Goal: Task Accomplishment & Management: Use online tool/utility

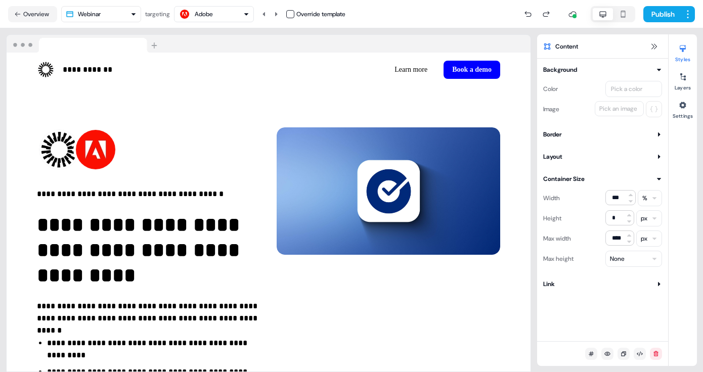
click at [37, 12] on button "Overview" at bounding box center [32, 14] width 49 height 16
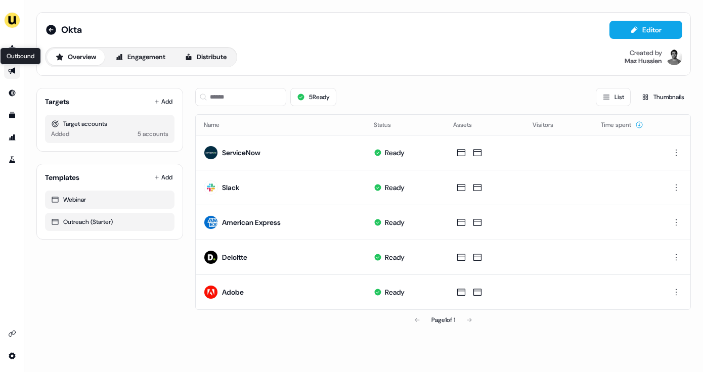
click at [14, 74] on icon "Go to outbound experience" at bounding box center [12, 71] width 8 height 8
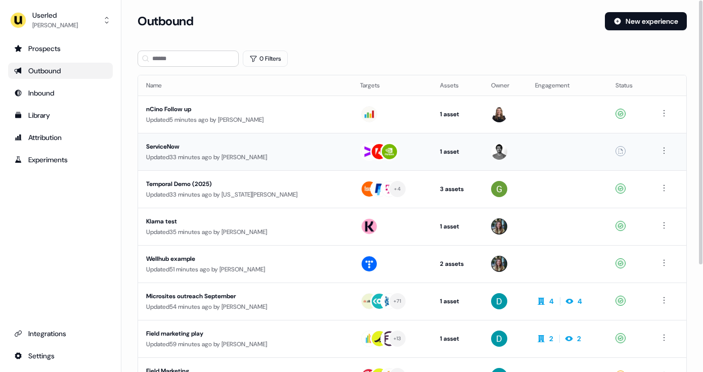
click at [247, 146] on div "ServiceNow" at bounding box center [234, 147] width 176 height 10
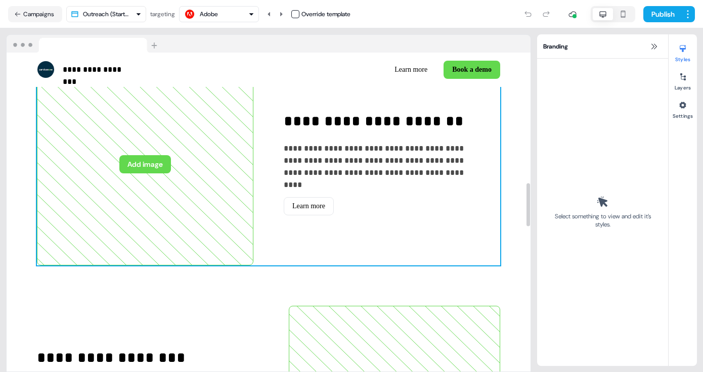
scroll to position [986, 0]
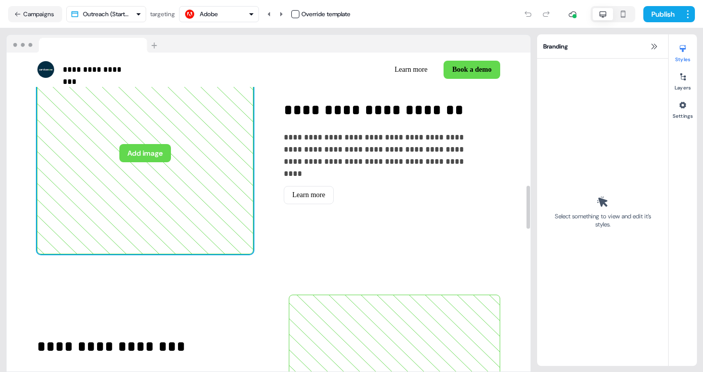
click at [212, 160] on icon at bounding box center [144, 153] width 215 height 201
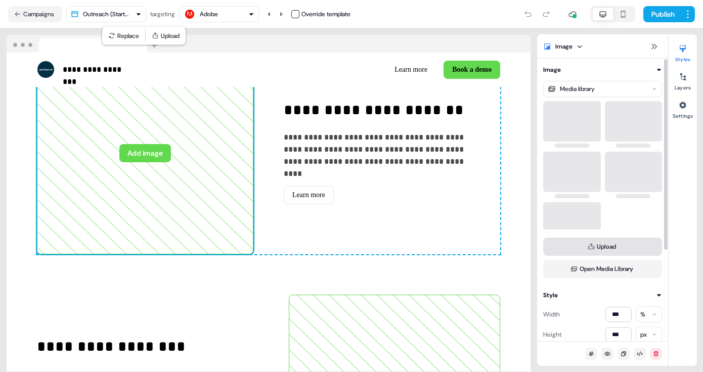
click at [613, 243] on button "Upload" at bounding box center [602, 247] width 119 height 18
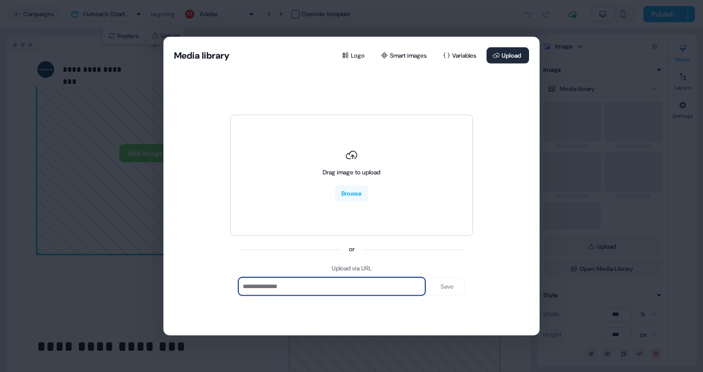
click at [382, 286] on input at bounding box center [331, 287] width 187 height 18
paste input "**********"
type input "**********"
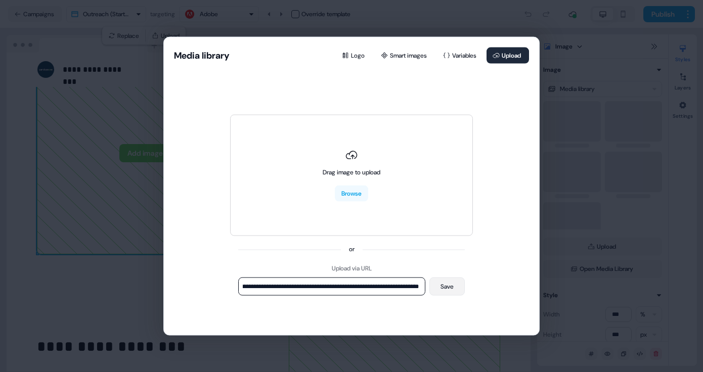
scroll to position [0, 0]
click at [443, 287] on button "Save" at bounding box center [446, 287] width 35 height 18
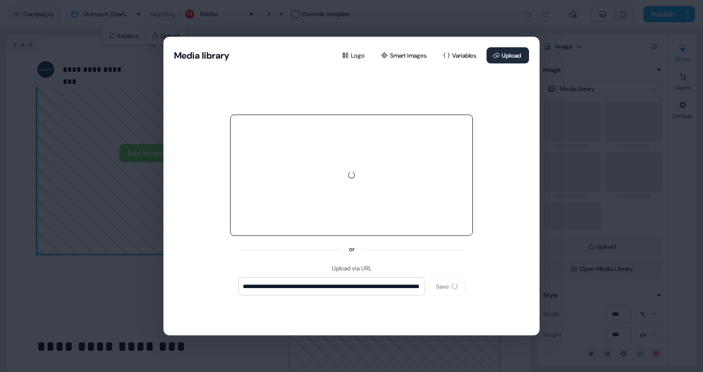
click at [357, 185] on div at bounding box center [351, 175] width 243 height 121
type input "**********"
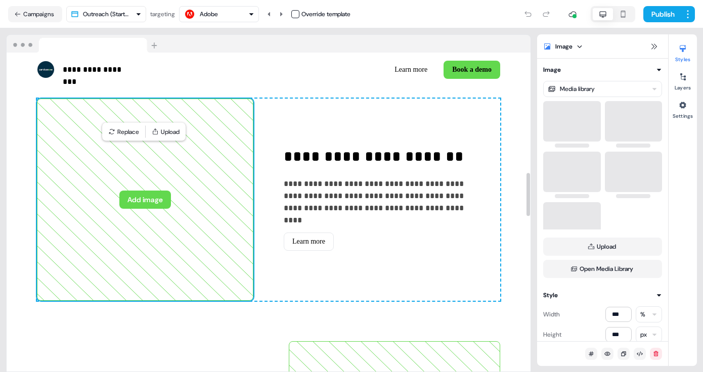
scroll to position [940, 0]
click at [164, 202] on button "Add image" at bounding box center [145, 199] width 52 height 18
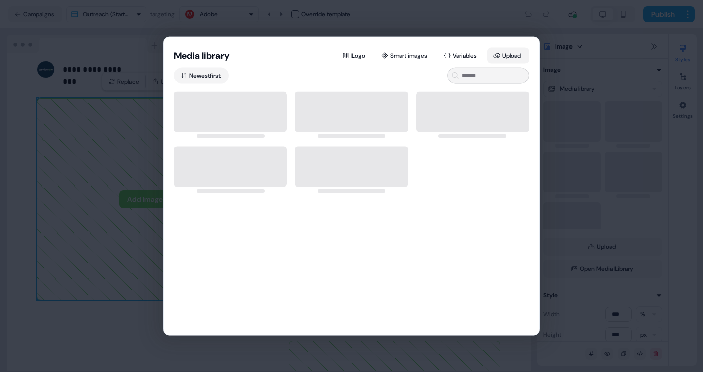
click at [500, 54] on button "Upload" at bounding box center [508, 56] width 42 height 16
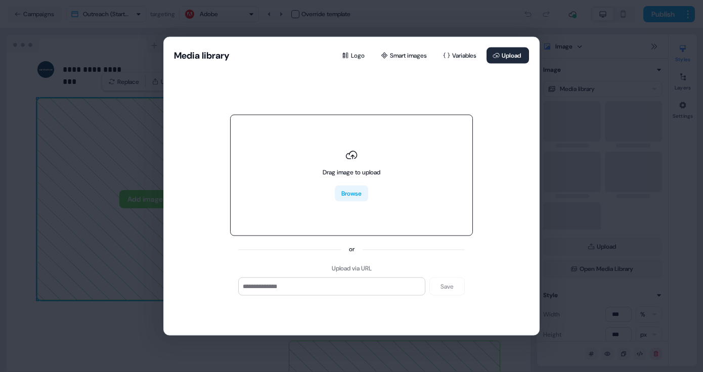
click at [355, 192] on button "Browse" at bounding box center [351, 194] width 33 height 16
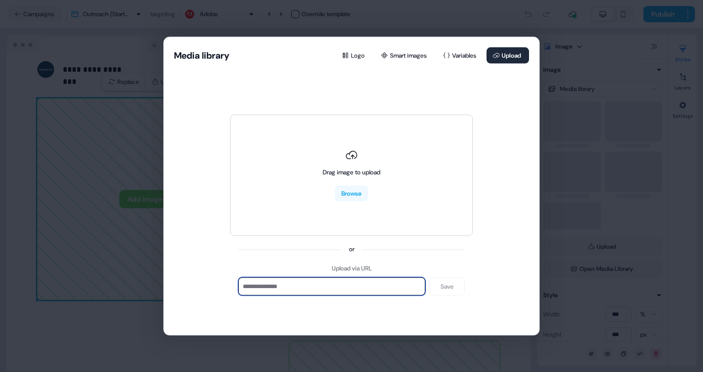
click at [380, 287] on input at bounding box center [331, 287] width 187 height 18
paste input "**********"
type input "**********"
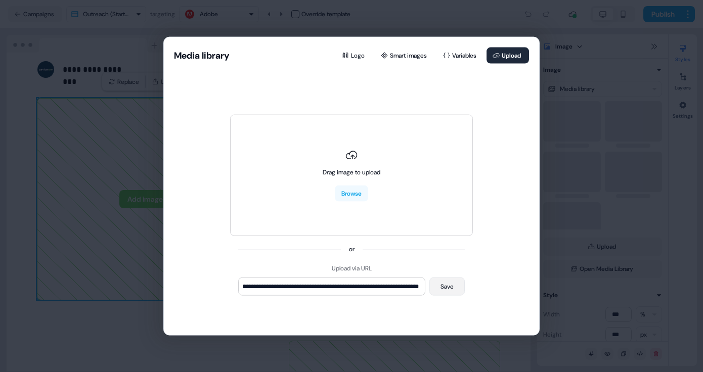
scroll to position [0, 0]
click at [448, 288] on button "Save" at bounding box center [446, 287] width 35 height 18
click at [560, 36] on div "**********" at bounding box center [351, 186] width 703 height 372
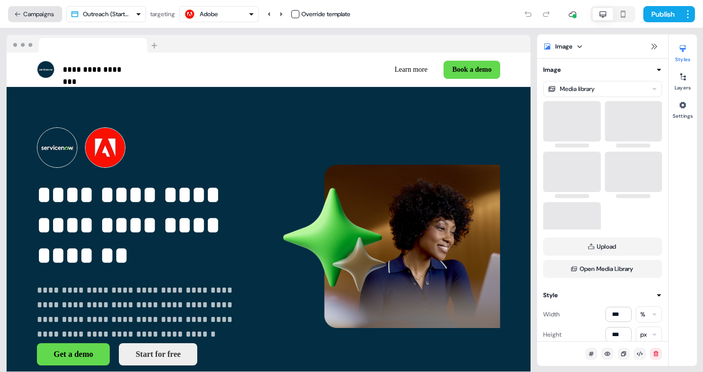
click at [50, 13] on button "Campaigns" at bounding box center [35, 14] width 54 height 16
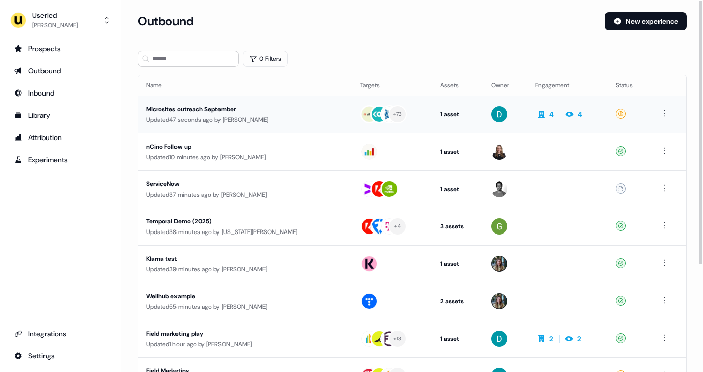
click at [219, 109] on div "Microsites outreach September" at bounding box center [234, 109] width 176 height 10
click at [47, 139] on div "Attribution" at bounding box center [60, 137] width 93 height 10
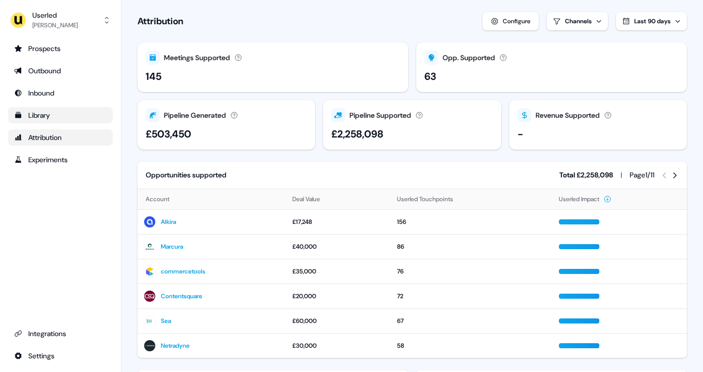
click at [46, 117] on div "Library" at bounding box center [60, 115] width 93 height 10
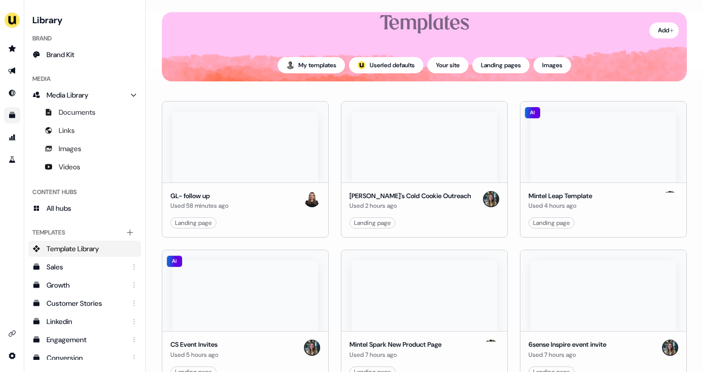
scroll to position [53, 0]
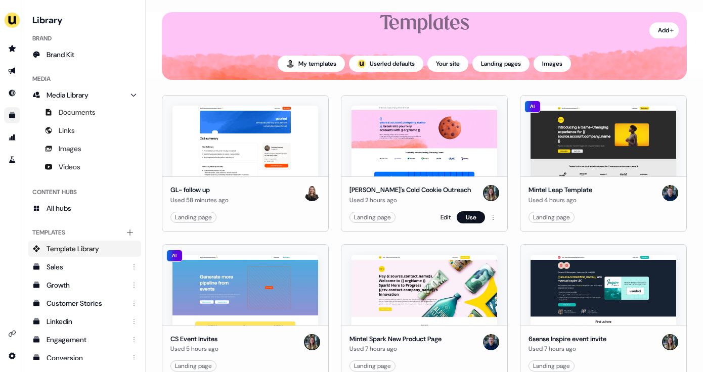
click at [417, 140] on img at bounding box center [424, 141] width 146 height 71
click at [444, 149] on img at bounding box center [424, 141] width 146 height 71
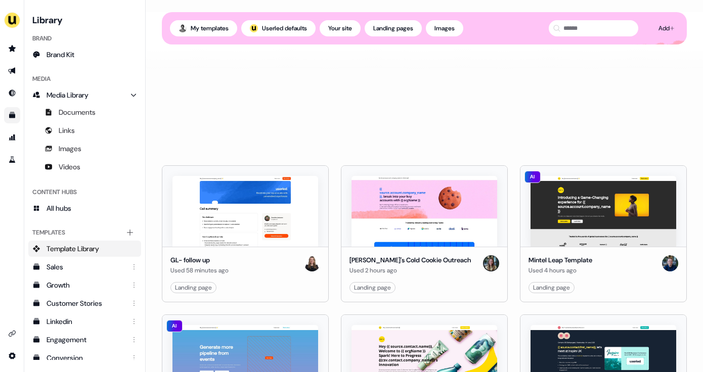
scroll to position [0, 0]
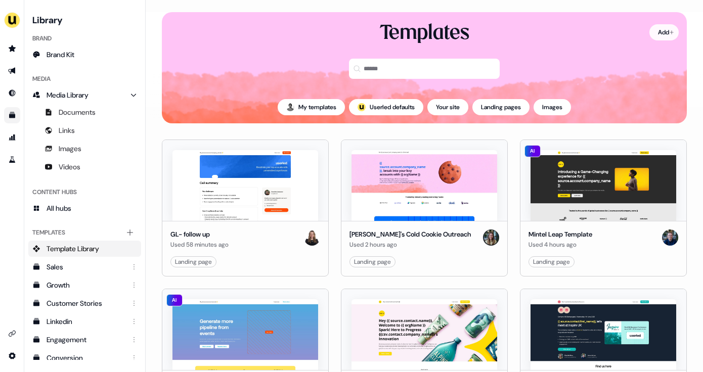
click at [654, 32] on html "For the best experience switch devices to a bigger screen. Go to Userled.io Lib…" at bounding box center [351, 186] width 703 height 372
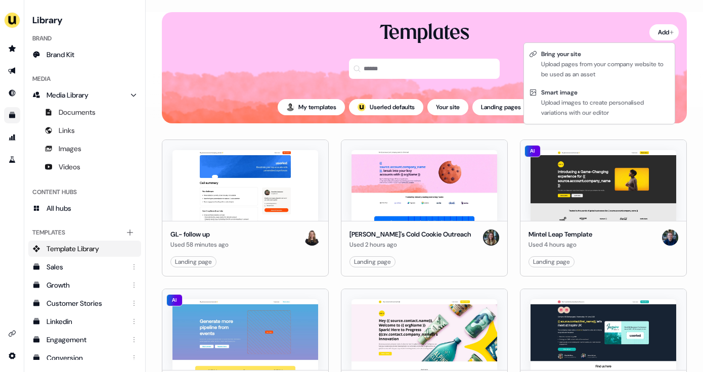
click at [338, 132] on html "For the best experience switch devices to a bigger screen. Go to Userled.io Lib…" at bounding box center [351, 186] width 703 height 372
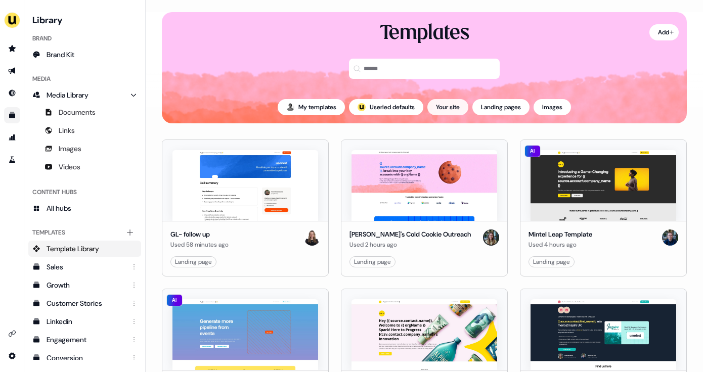
click at [459, 106] on button "Your site" at bounding box center [447, 107] width 41 height 16
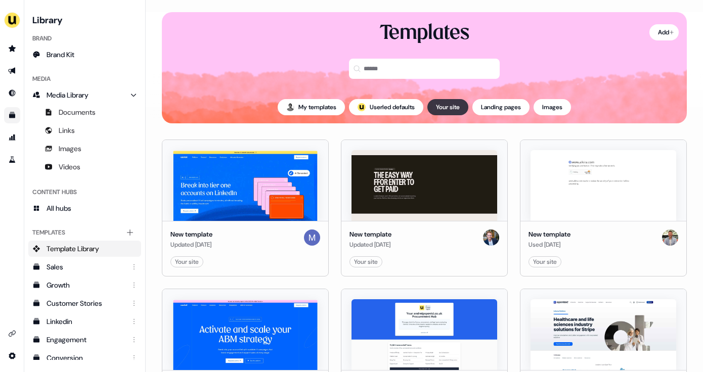
click at [458, 106] on button "Your site" at bounding box center [447, 107] width 41 height 16
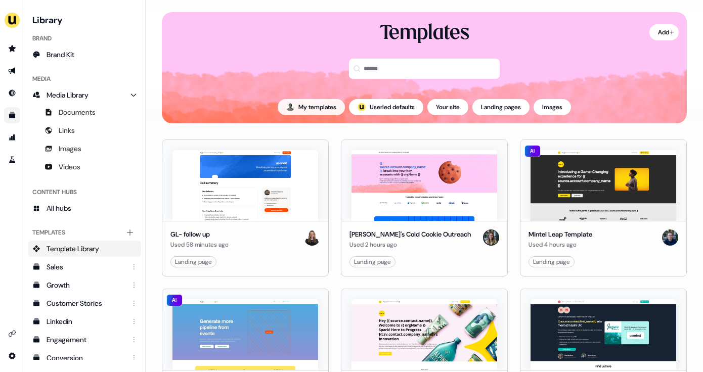
click at [318, 108] on button "My templates" at bounding box center [311, 107] width 67 height 16
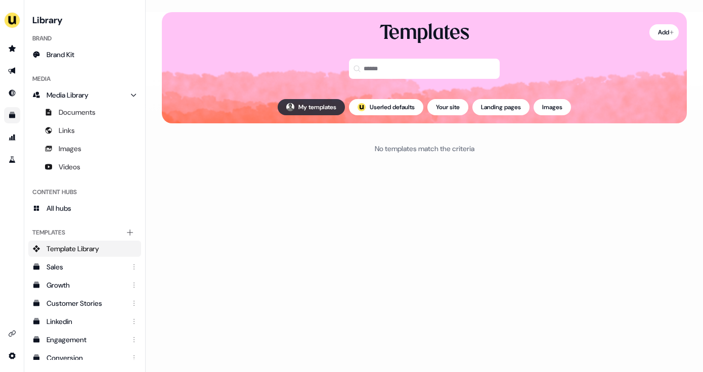
click at [318, 108] on button "My templates" at bounding box center [311, 107] width 67 height 16
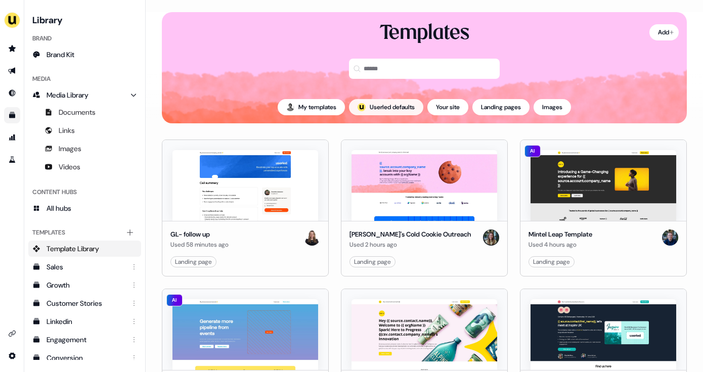
click at [380, 109] on button "; Userled defaults" at bounding box center [386, 107] width 74 height 16
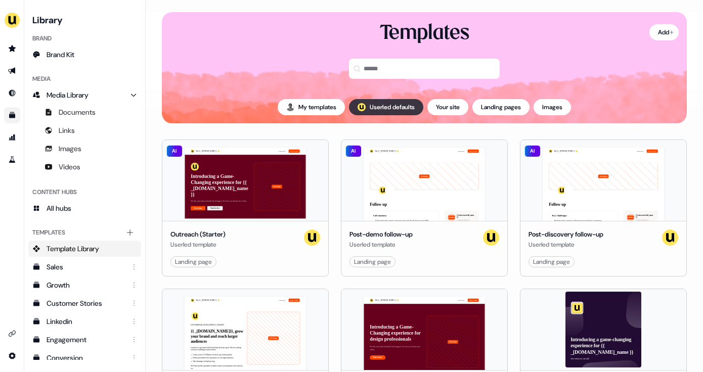
click at [383, 109] on button "; Userled defaults" at bounding box center [386, 107] width 74 height 16
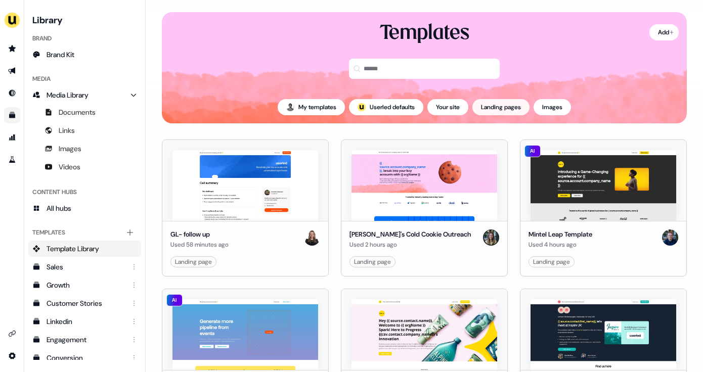
click at [508, 111] on button "Landing pages" at bounding box center [500, 107] width 57 height 16
click at [506, 109] on button "Landing pages" at bounding box center [500, 107] width 57 height 16
click at [664, 34] on html "For the best experience switch devices to a bigger screen. Go to Userled.io Lib…" at bounding box center [351, 186] width 703 height 372
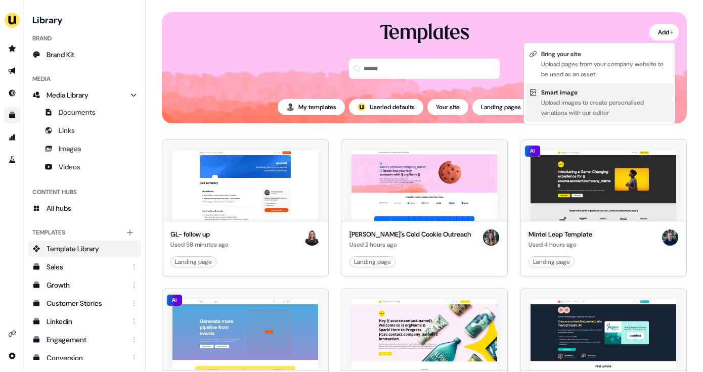
click at [613, 95] on div "Smart image" at bounding box center [605, 92] width 128 height 10
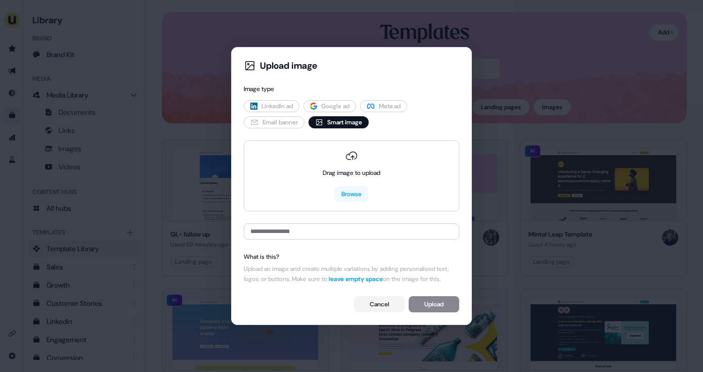
click at [610, 75] on div "Upload image Image type LinkedIn ad Google ad Meta ad Email banner Smart image …" at bounding box center [351, 186] width 703 height 372
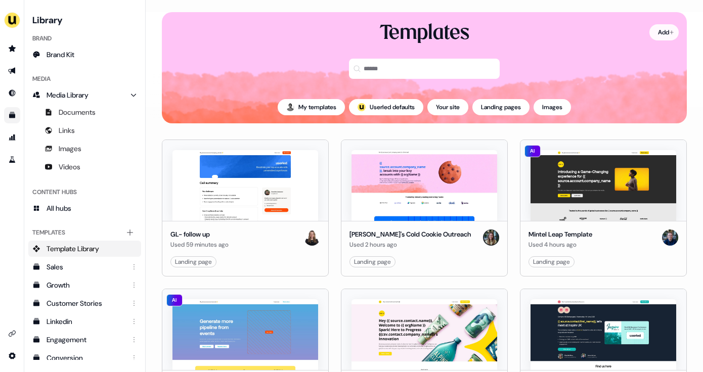
click at [655, 38] on html "For the best experience switch devices to a bigger screen. Go to Userled.io Lib…" at bounding box center [351, 186] width 703 height 372
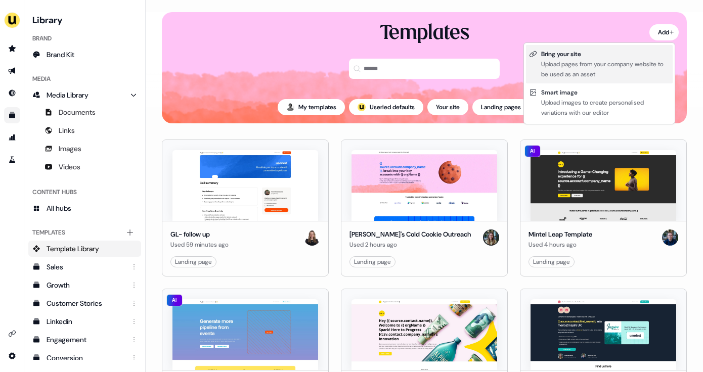
click at [624, 62] on div "Upload pages from your company website to be used as an asset" at bounding box center [605, 69] width 128 height 20
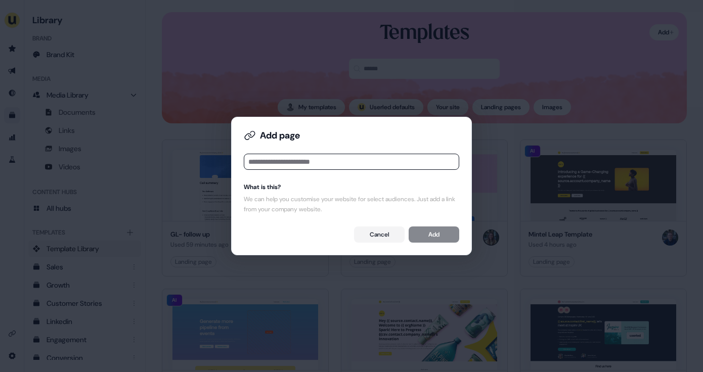
click at [599, 60] on div "Add page What is this? We can help you customise your website for select audien…" at bounding box center [351, 186] width 703 height 372
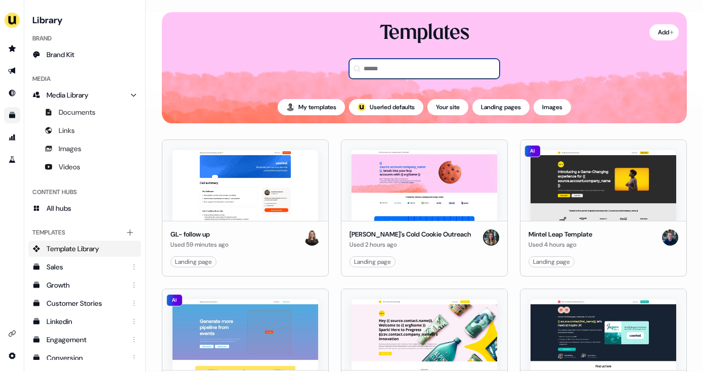
click at [424, 73] on input at bounding box center [424, 69] width 151 height 20
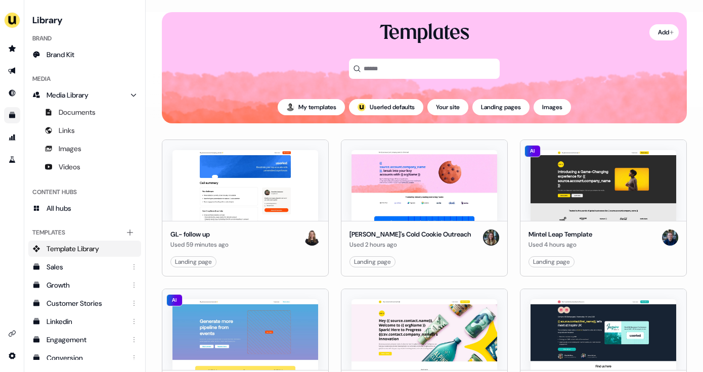
click at [87, 112] on span "Documents" at bounding box center [77, 112] width 37 height 10
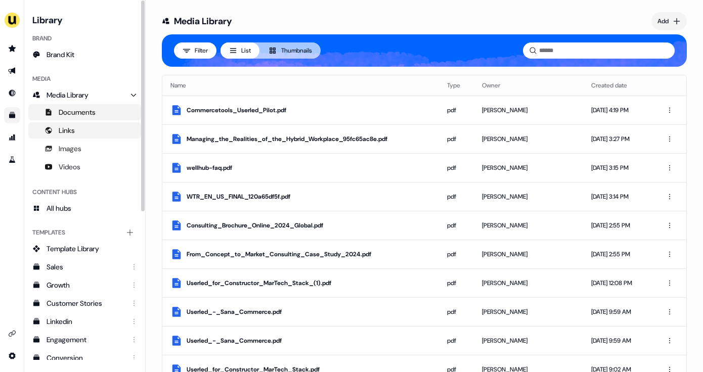
click at [82, 127] on link "Links" at bounding box center [84, 130] width 113 height 16
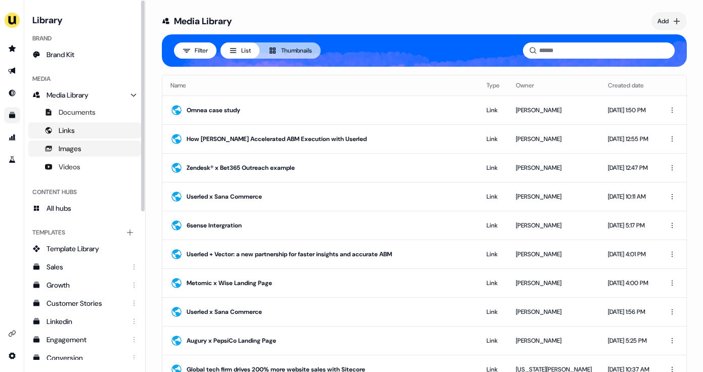
click at [85, 148] on link "Images" at bounding box center [84, 149] width 113 height 16
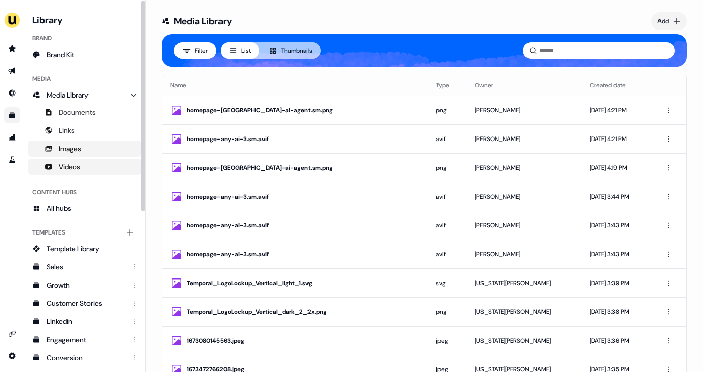
click at [79, 164] on span "Videos" at bounding box center [70, 167] width 22 height 10
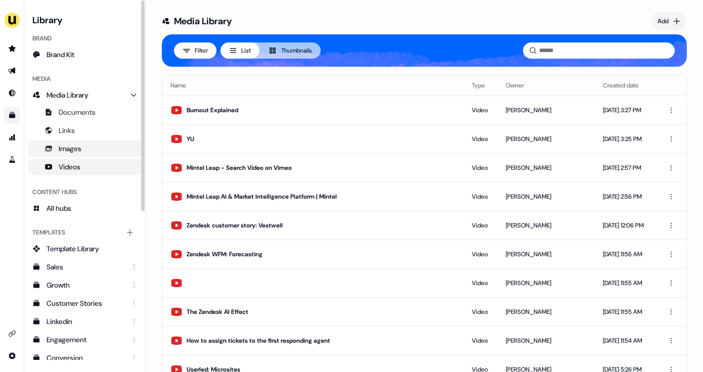
click at [82, 148] on link "Images" at bounding box center [84, 149] width 113 height 16
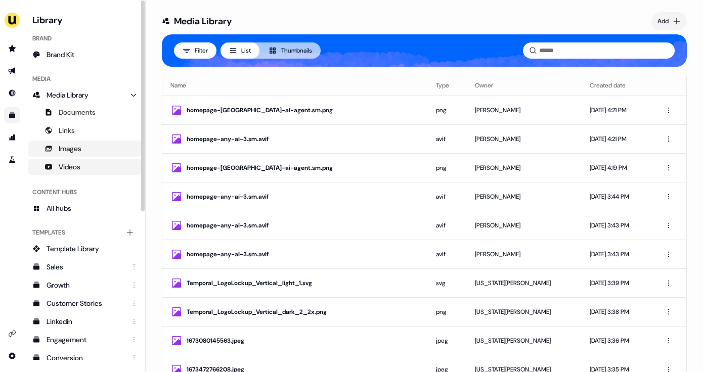
click at [79, 165] on span "Videos" at bounding box center [70, 167] width 22 height 10
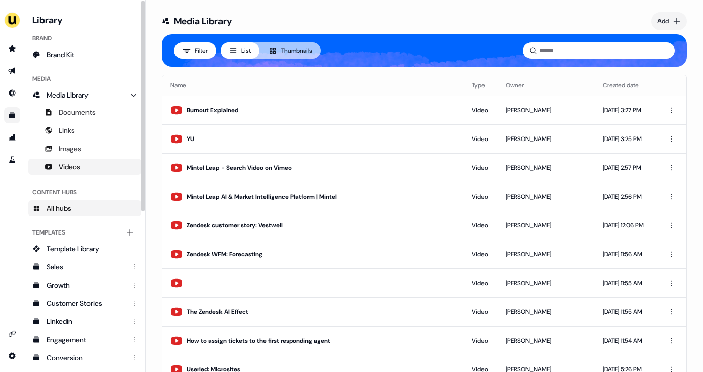
click at [73, 209] on link "All hubs" at bounding box center [84, 208] width 113 height 16
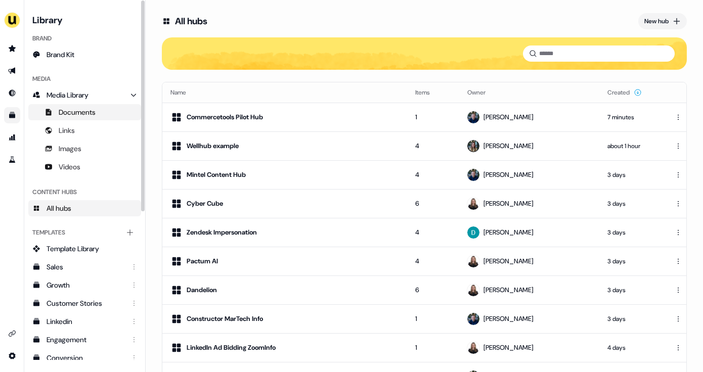
click at [83, 112] on span "Documents" at bounding box center [77, 112] width 37 height 10
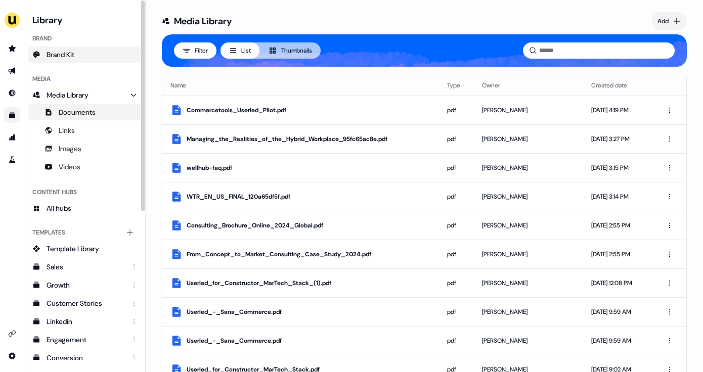
click at [62, 52] on span "Brand Kit" at bounding box center [61, 55] width 28 height 10
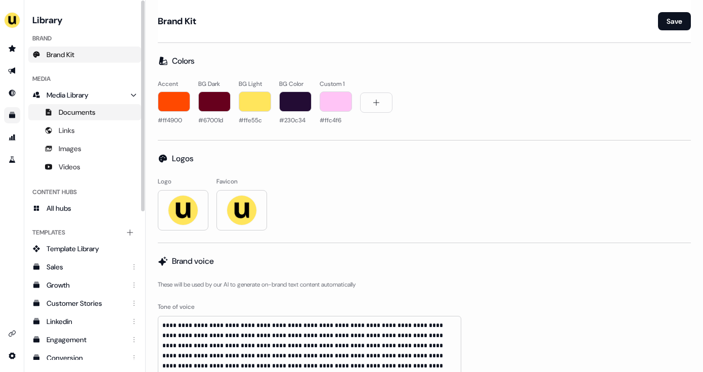
click at [92, 112] on span "Documents" at bounding box center [77, 112] width 37 height 10
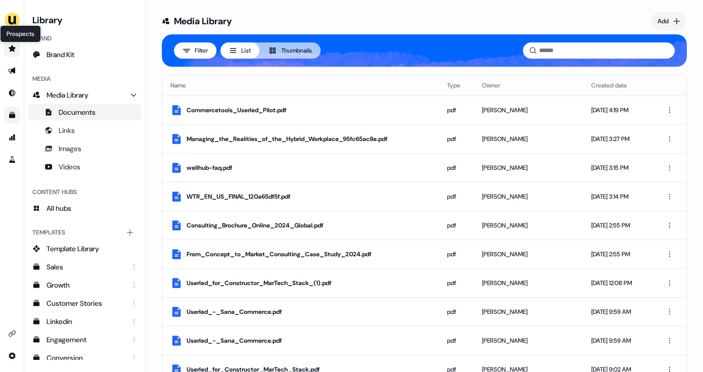
click at [14, 47] on icon "Go to prospects" at bounding box center [12, 48] width 8 height 8
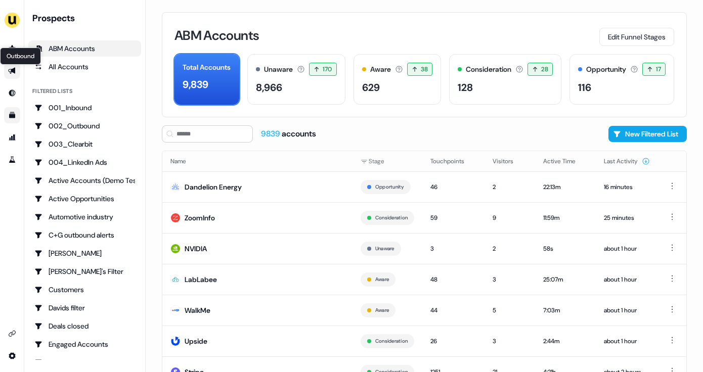
click at [11, 67] on link "Outbound Outbound" at bounding box center [12, 71] width 16 height 16
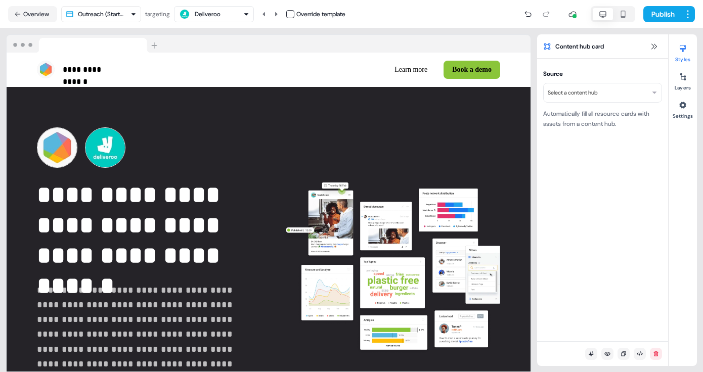
click at [620, 16] on icon "button" at bounding box center [623, 14] width 12 height 8
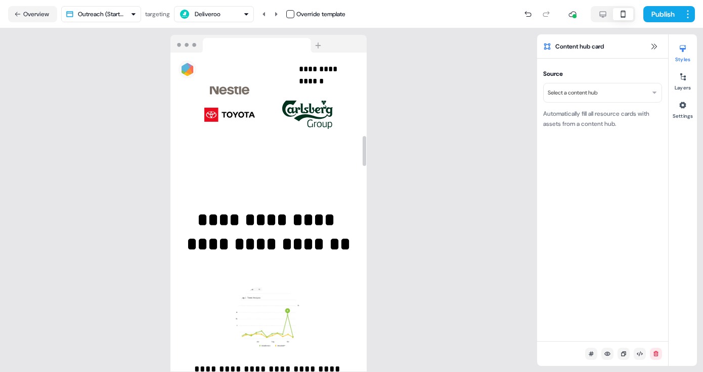
scroll to position [243, 0]
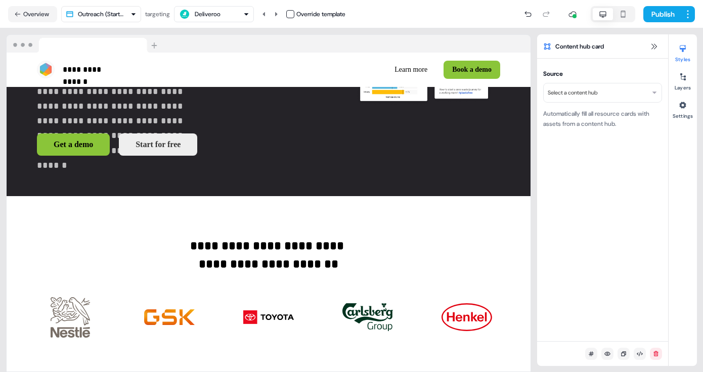
click at [600, 15] on icon "button" at bounding box center [603, 14] width 12 height 8
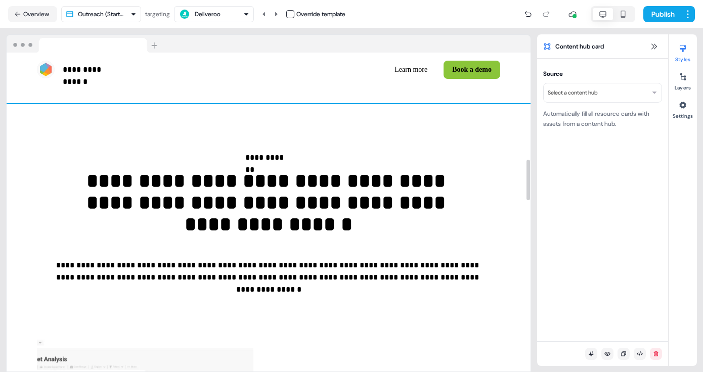
scroll to position [837, 0]
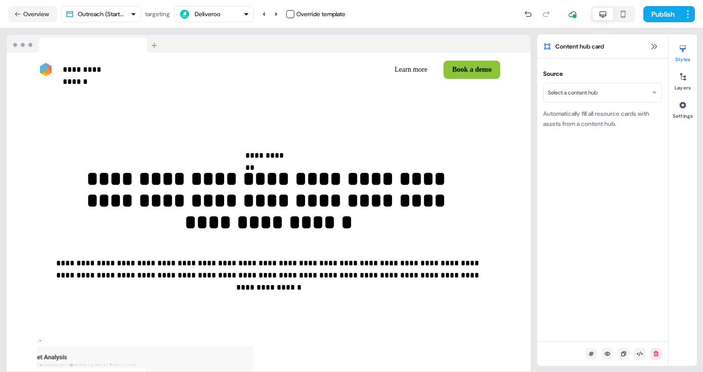
click at [622, 94] on html "**********" at bounding box center [351, 186] width 703 height 372
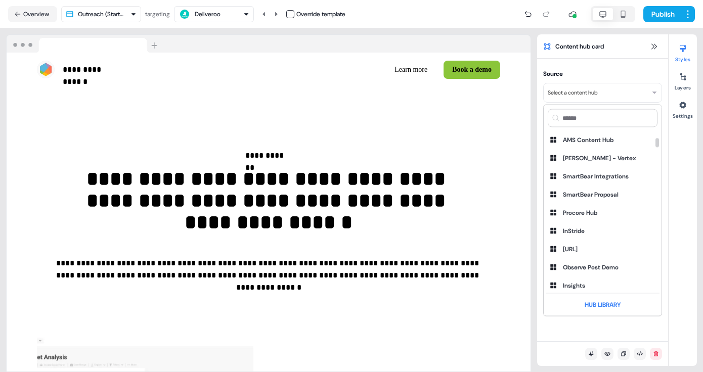
scroll to position [658, 0]
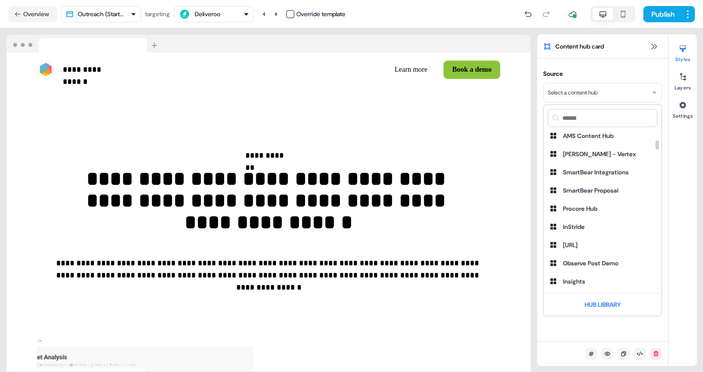
click at [618, 98] on html "**********" at bounding box center [351, 186] width 703 height 372
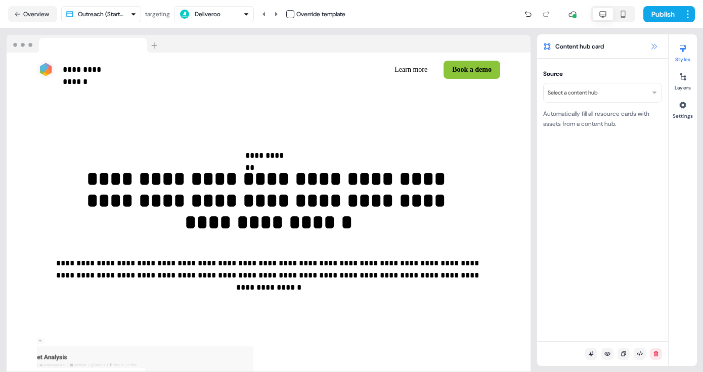
click at [653, 47] on icon at bounding box center [654, 46] width 8 height 8
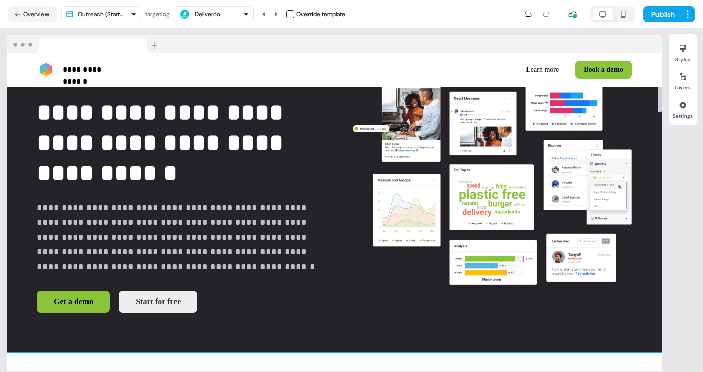
scroll to position [69, 0]
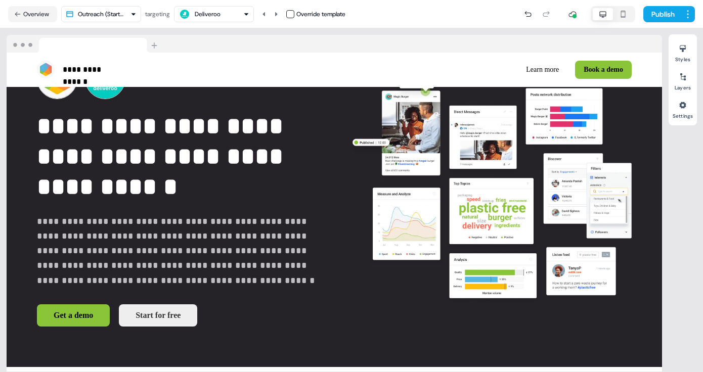
click at [157, 46] on img at bounding box center [84, 44] width 155 height 18
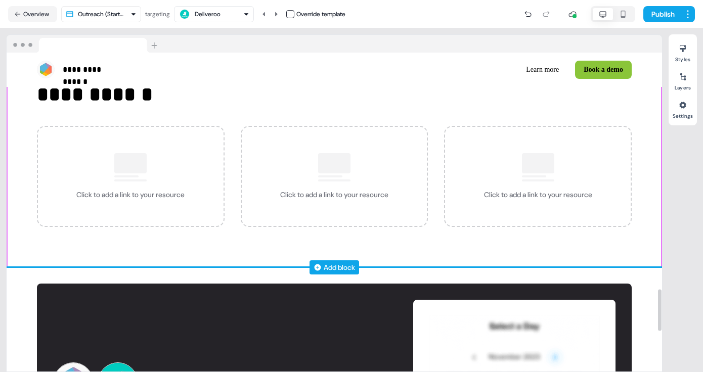
click at [351, 265] on div "Add block" at bounding box center [339, 267] width 31 height 10
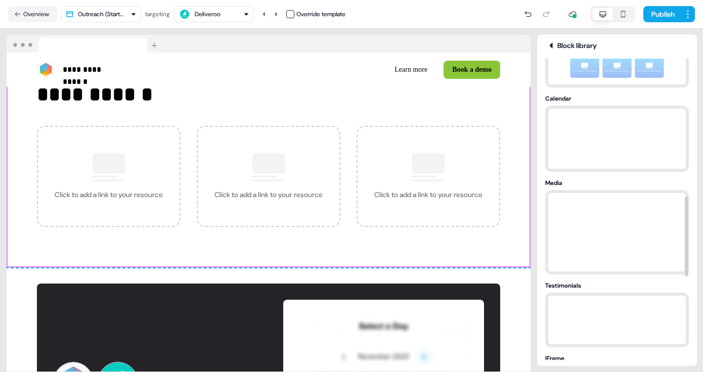
scroll to position [519, 0]
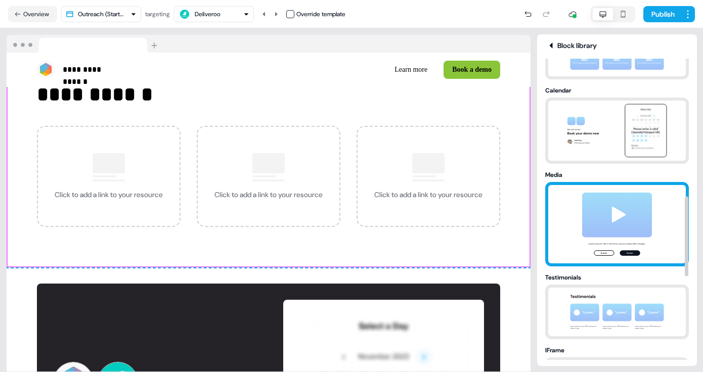
click at [622, 228] on img at bounding box center [617, 224] width 106 height 78
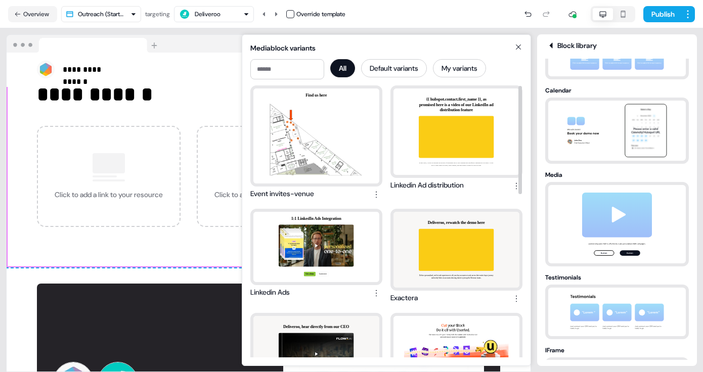
scroll to position [409, 0]
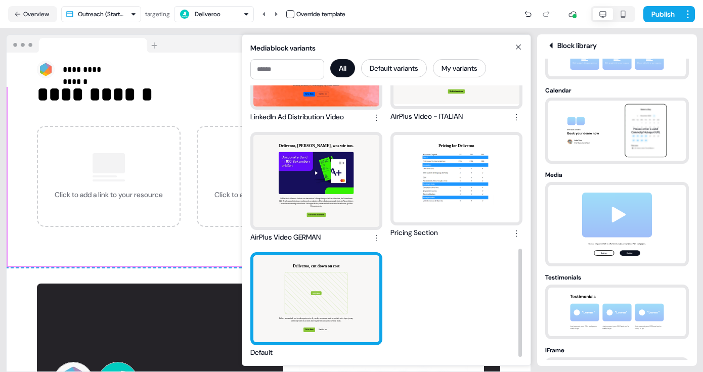
click at [338, 304] on div "Deliveroo, cut down on cost Add image Deliver personalised, end-to-end experien…" at bounding box center [316, 298] width 126 height 87
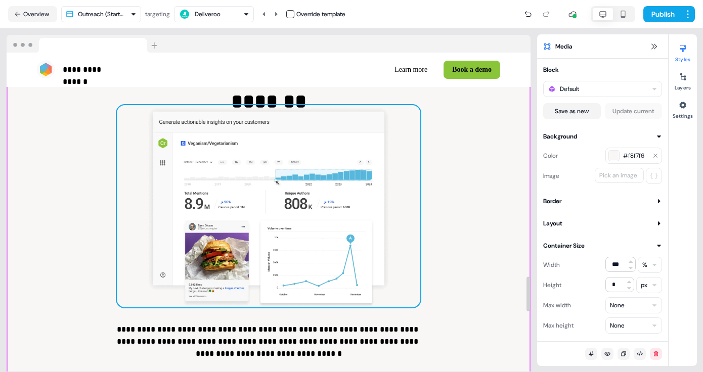
scroll to position [2115, 0]
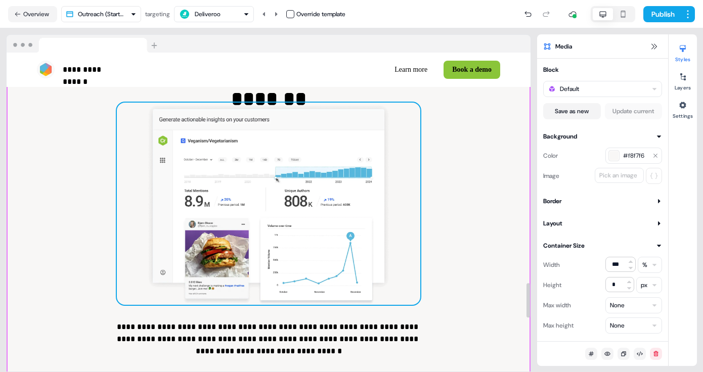
click at [301, 249] on img at bounding box center [268, 204] width 303 height 202
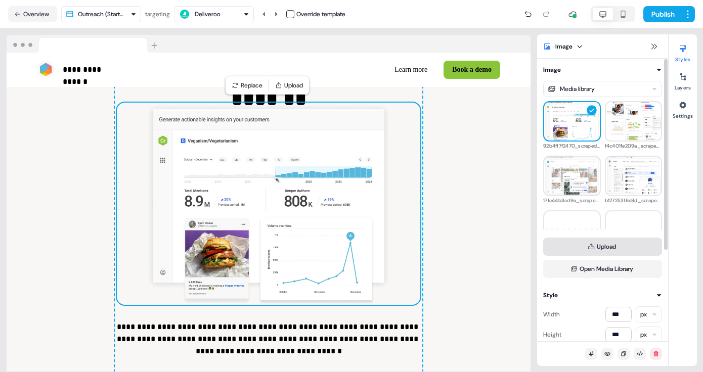
click at [584, 245] on button "Upload" at bounding box center [602, 247] width 119 height 18
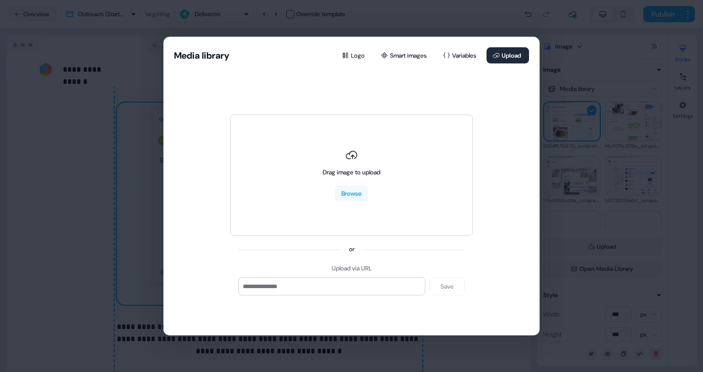
click at [589, 76] on div "Media library Logo Smart images Variables Upload Drag image to upload Browse or…" at bounding box center [351, 186] width 703 height 372
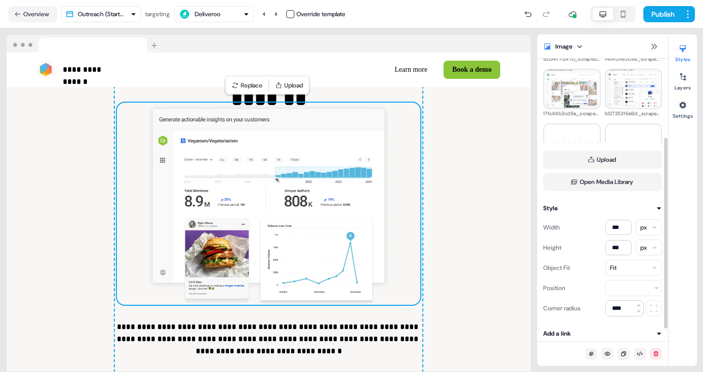
scroll to position [135, 0]
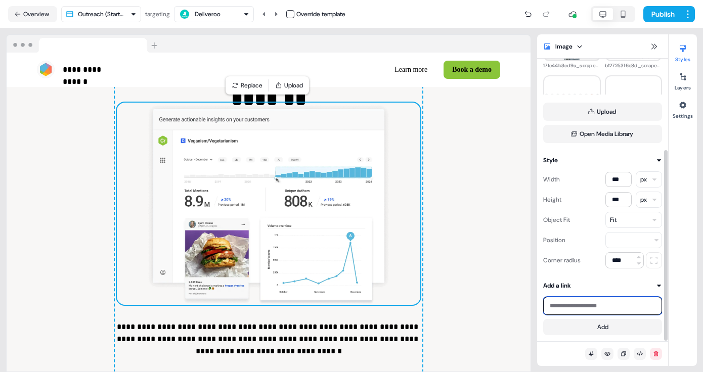
click at [593, 302] on input at bounding box center [602, 306] width 119 height 18
paste input "**********"
type input "**********"
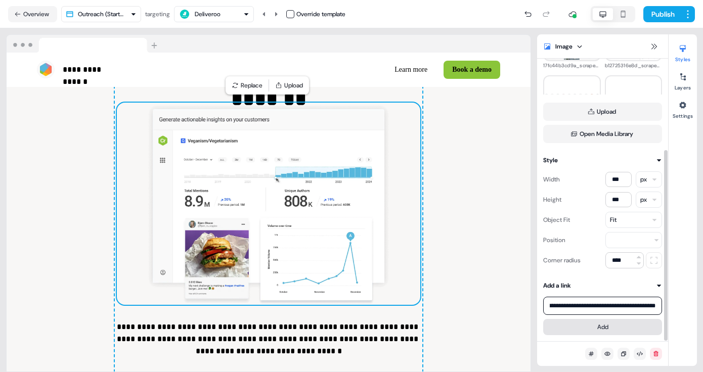
scroll to position [0, 0]
click at [601, 329] on button "Add" at bounding box center [602, 327] width 119 height 16
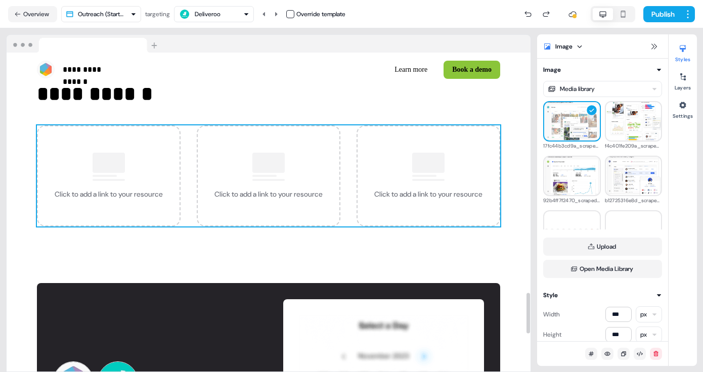
scroll to position [1846, 0]
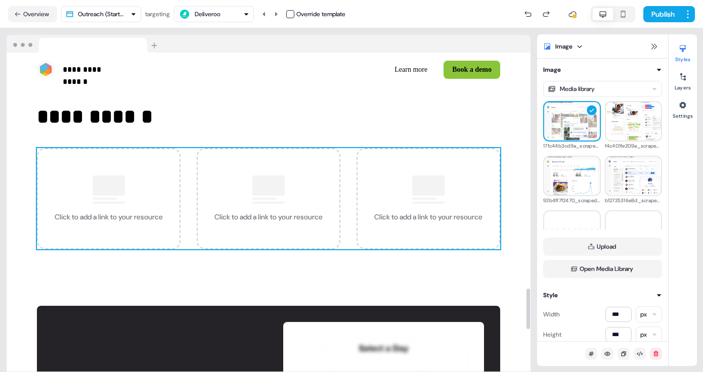
click at [120, 208] on div "Click to add a link to your resource" at bounding box center [109, 198] width 144 height 101
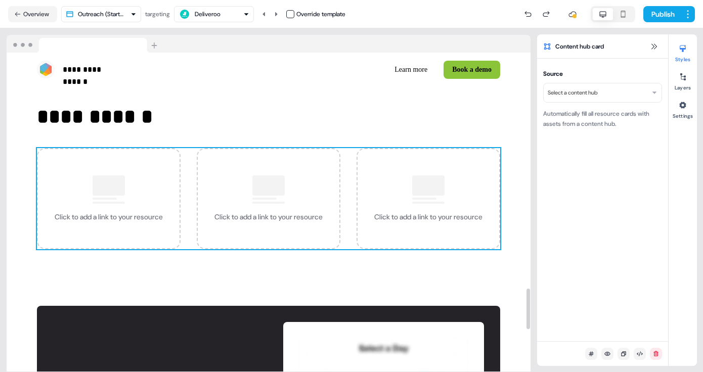
click at [616, 90] on html "**********" at bounding box center [351, 186] width 703 height 372
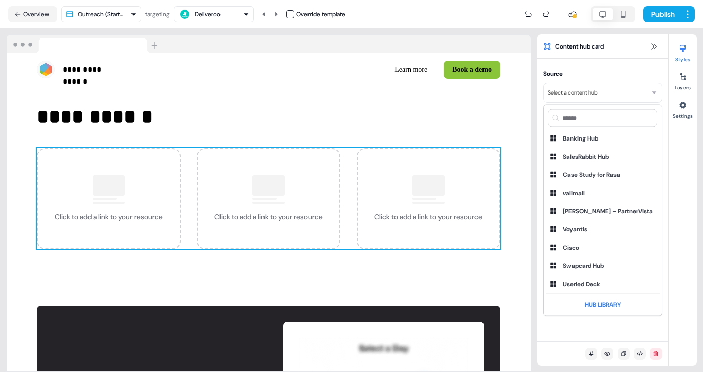
click at [573, 18] on html "**********" at bounding box center [351, 186] width 703 height 372
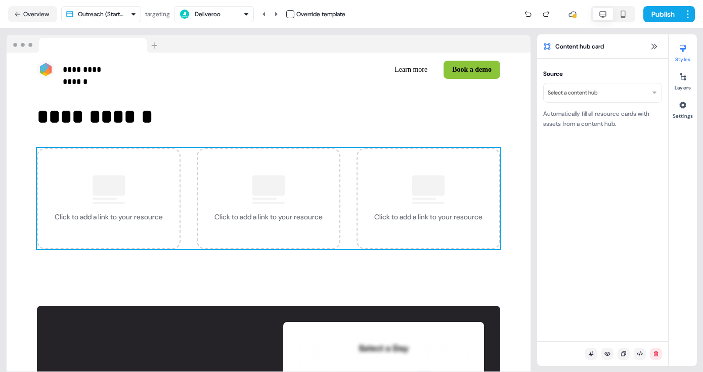
click at [570, 14] on icon at bounding box center [572, 14] width 8 height 8
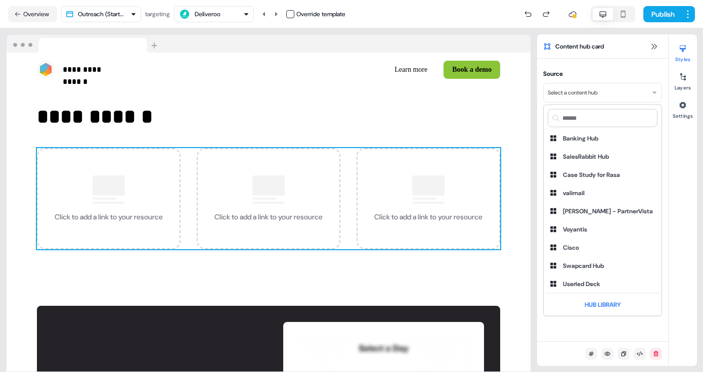
click at [621, 95] on html "**********" at bounding box center [351, 186] width 703 height 372
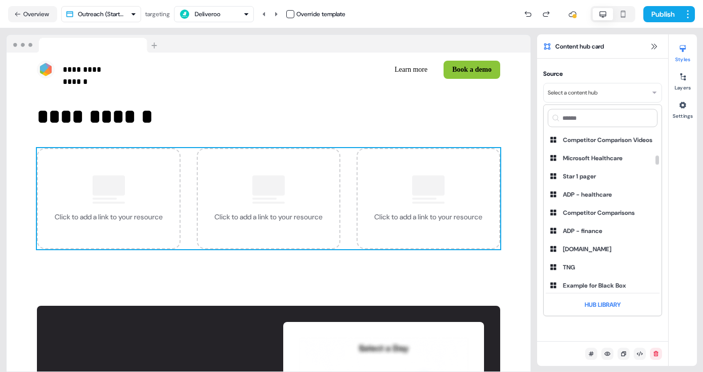
scroll to position [1588, 0]
click at [231, 18] on html "**********" at bounding box center [351, 186] width 703 height 372
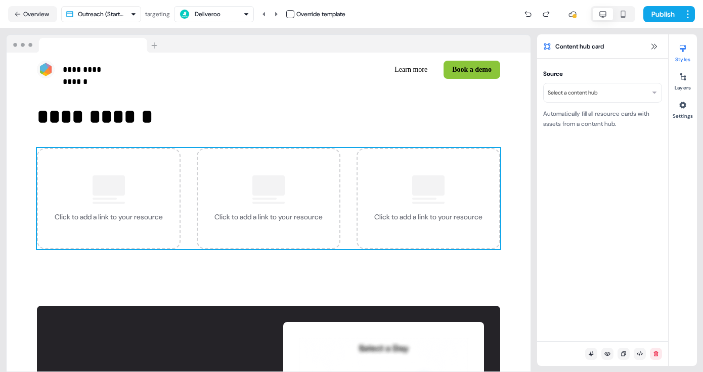
click at [220, 17] on div "Deliveroo" at bounding box center [208, 14] width 26 height 10
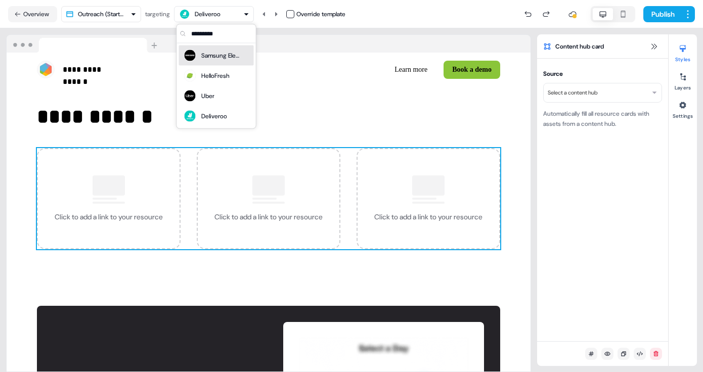
click at [214, 59] on div "Samsung Electronics" at bounding box center [221, 56] width 40 height 10
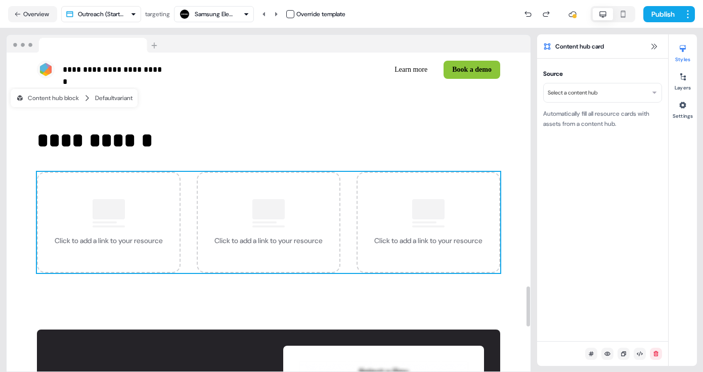
click at [149, 223] on div "Click to add a link to your resource" at bounding box center [109, 222] width 144 height 101
click at [120, 233] on div "Click to add a link to your resource" at bounding box center [109, 222] width 144 height 101
click at [107, 238] on div "Click to add a link to your resource" at bounding box center [109, 241] width 108 height 10
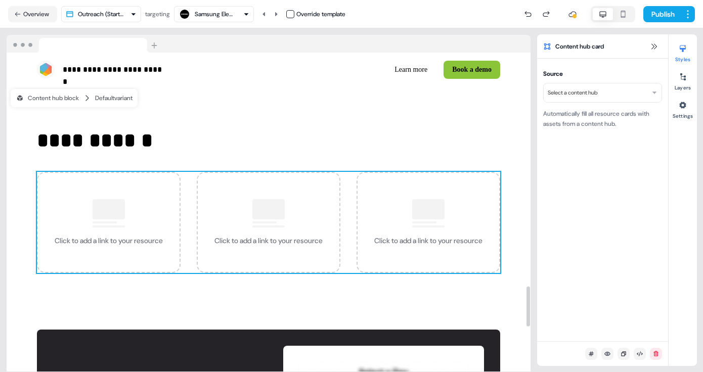
click at [107, 238] on div "Click to add a link to your resource" at bounding box center [109, 241] width 108 height 10
click at [307, 212] on div "Click to add a link to your resource" at bounding box center [269, 222] width 144 height 101
click at [430, 219] on div at bounding box center [428, 209] width 32 height 20
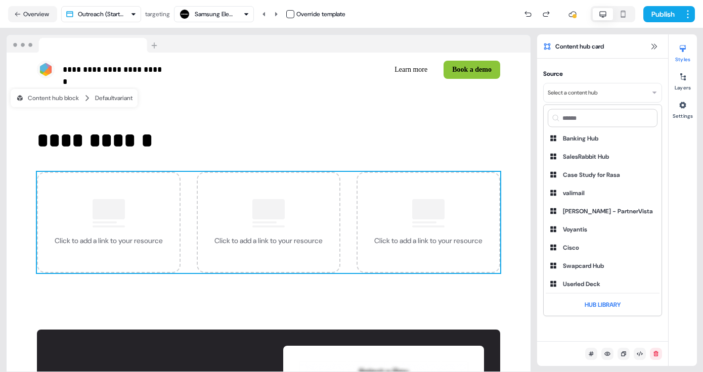
click at [613, 96] on html "**********" at bounding box center [351, 186] width 703 height 372
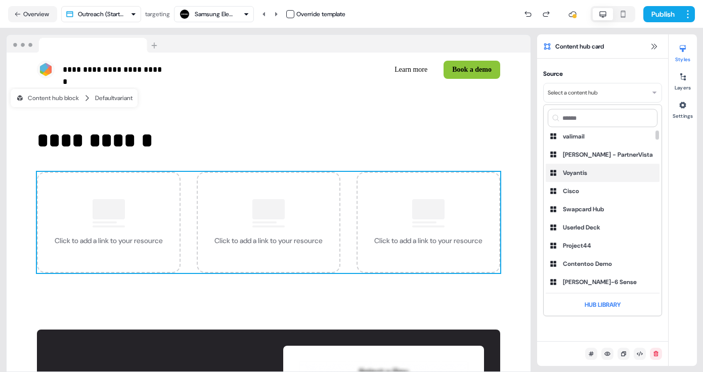
scroll to position [79, 0]
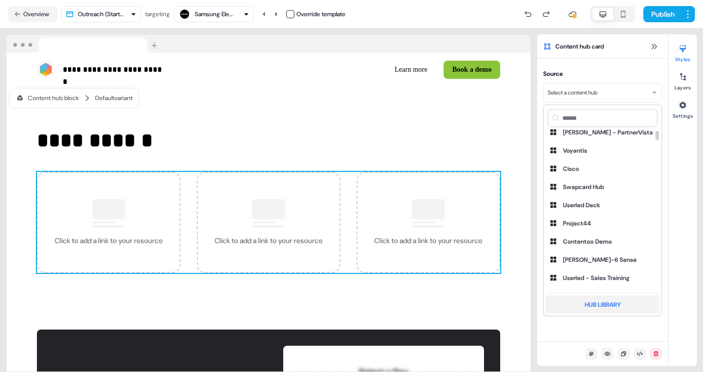
click at [604, 305] on div "Hub Library" at bounding box center [603, 305] width 114 height 18
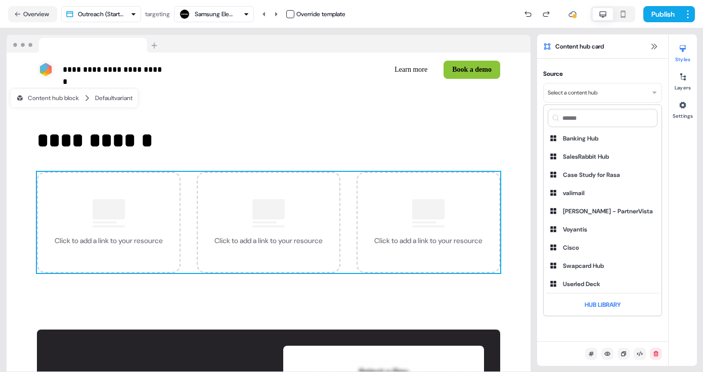
click at [588, 98] on html "**********" at bounding box center [351, 186] width 703 height 372
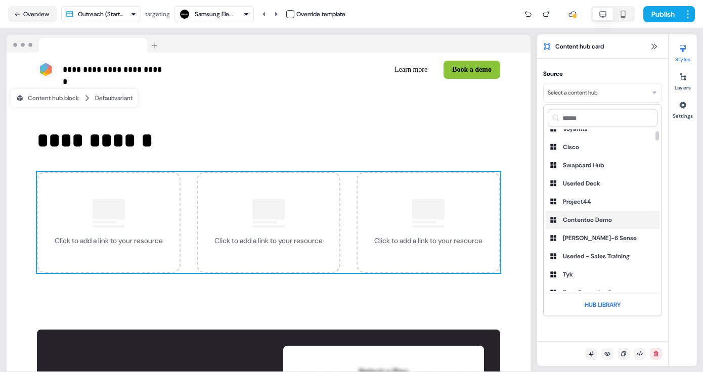
scroll to position [102, 0]
click at [586, 182] on div "Userled Deck" at bounding box center [581, 182] width 37 height 10
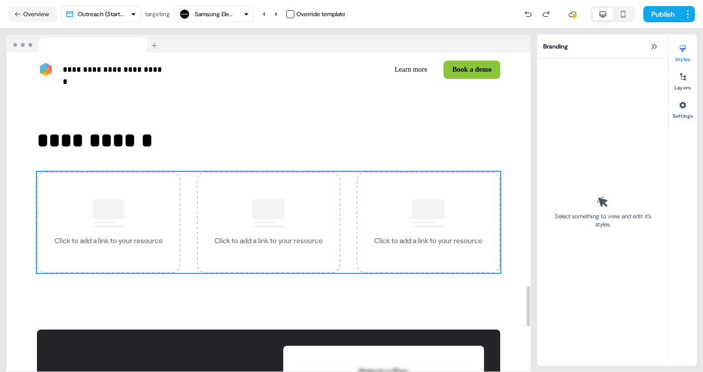
click at [448, 206] on div "Click to add a link to your resource" at bounding box center [428, 222] width 144 height 101
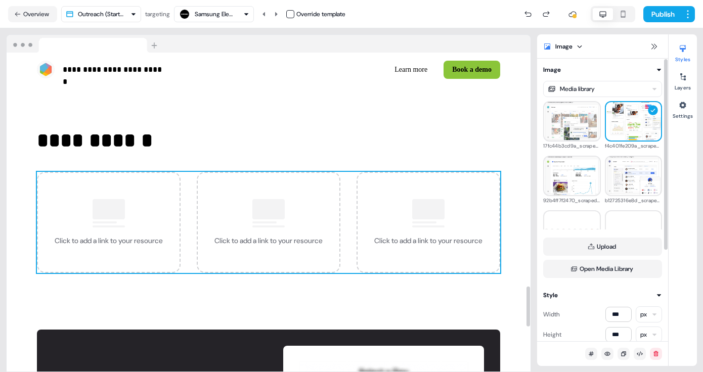
click at [441, 232] on div "Click to add a link to your resource" at bounding box center [428, 222] width 144 height 101
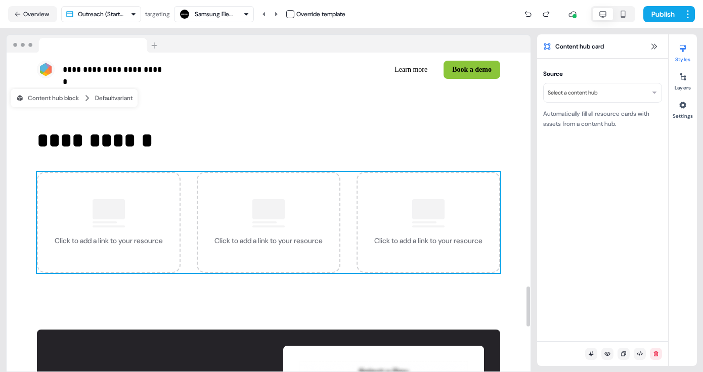
click at [597, 96] on html "**********" at bounding box center [351, 186] width 703 height 372
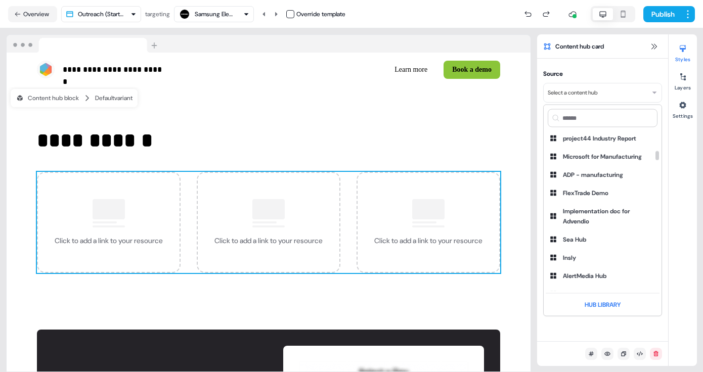
scroll to position [1320, 0]
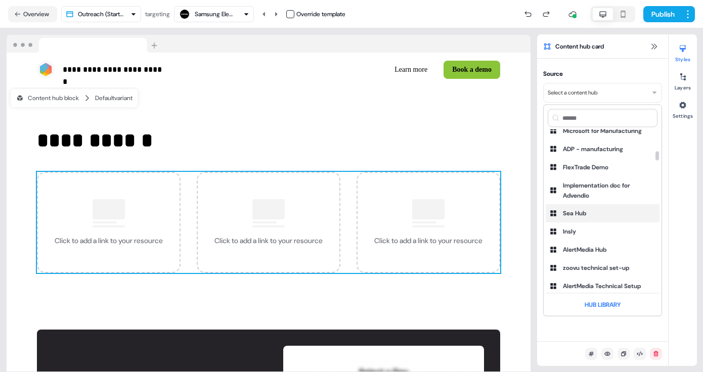
click at [583, 209] on div "Sea Hub" at bounding box center [574, 214] width 23 height 10
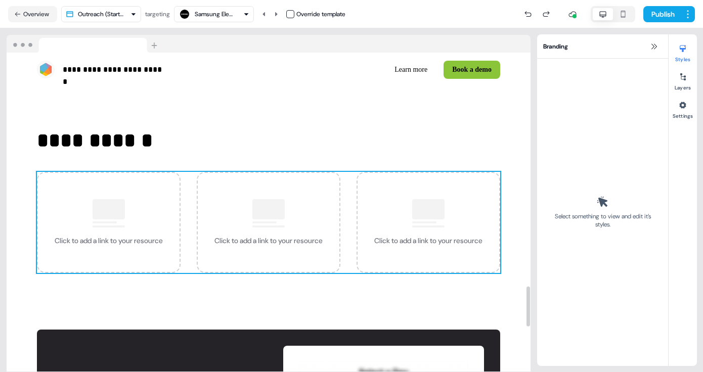
click at [468, 213] on div "Click to add a link to your resource" at bounding box center [428, 222] width 144 height 101
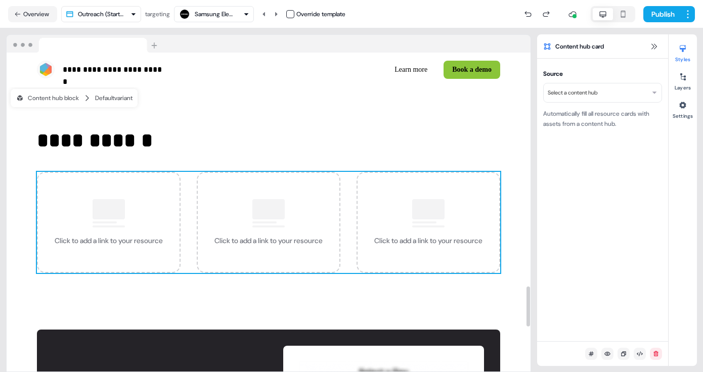
click at [593, 81] on div "Source Select a content hub Automatically fill all resource cards with assets f…" at bounding box center [602, 100] width 119 height 58
click at [593, 98] on html "**********" at bounding box center [351, 186] width 703 height 372
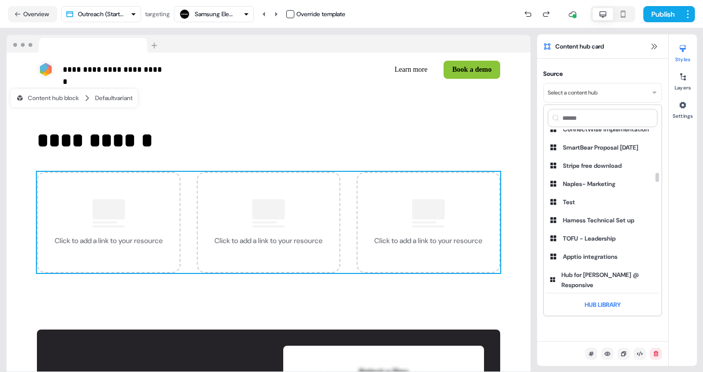
scroll to position [2580, 0]
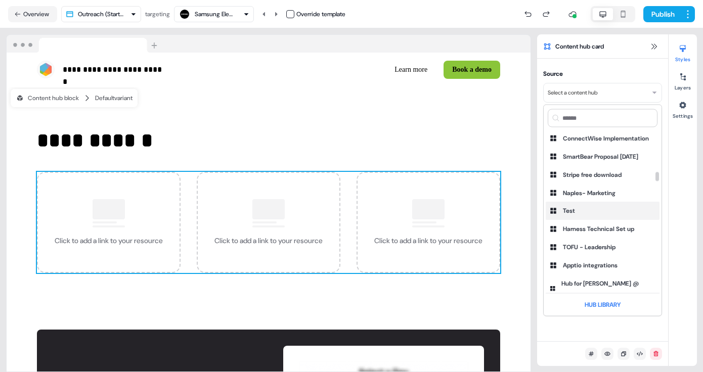
click at [578, 202] on div "Test" at bounding box center [603, 211] width 114 height 18
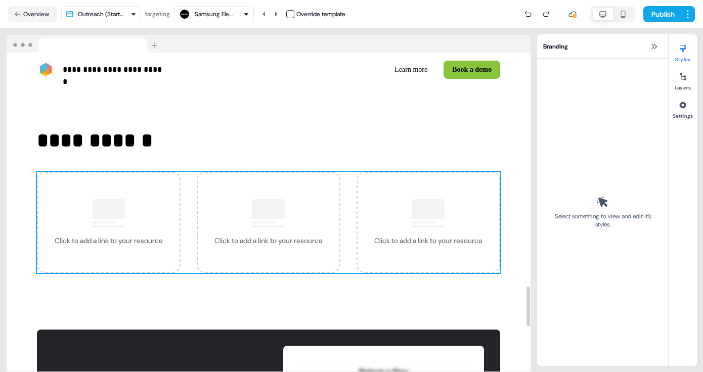
click at [443, 209] on div at bounding box center [428, 209] width 32 height 20
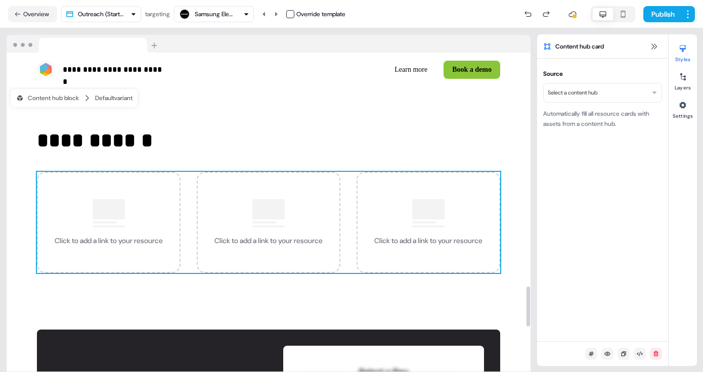
click at [602, 82] on div "Source Select a content hub Automatically fill all resource cards with assets f…" at bounding box center [602, 100] width 119 height 58
click at [602, 92] on html "**********" at bounding box center [351, 186] width 703 height 372
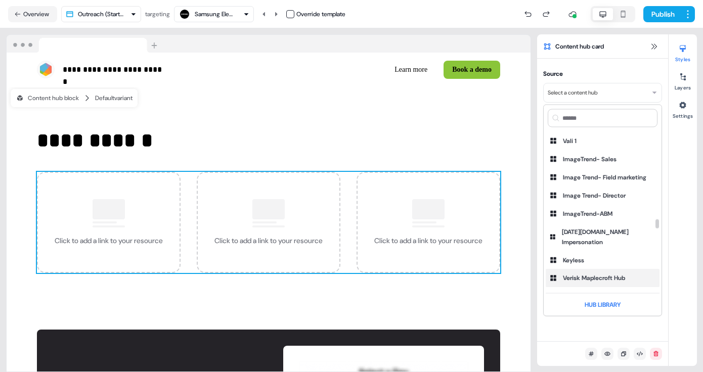
scroll to position [5480, 0]
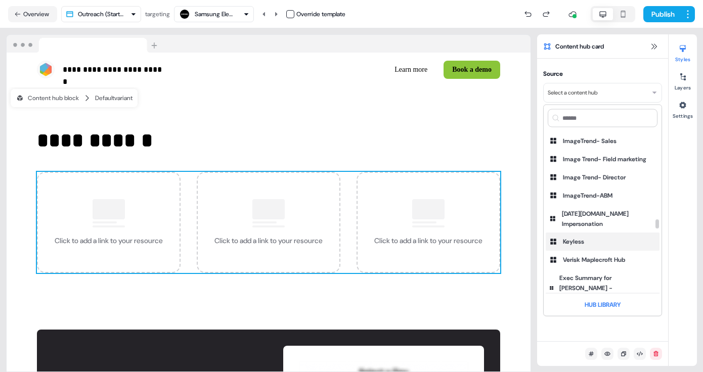
click at [582, 237] on div "Keyless" at bounding box center [573, 242] width 21 height 10
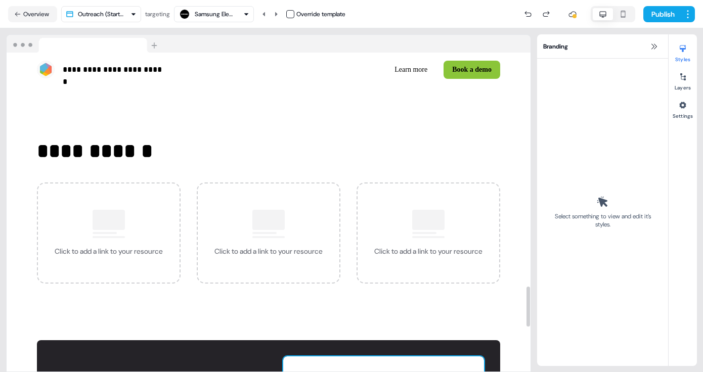
scroll to position [1753, 0]
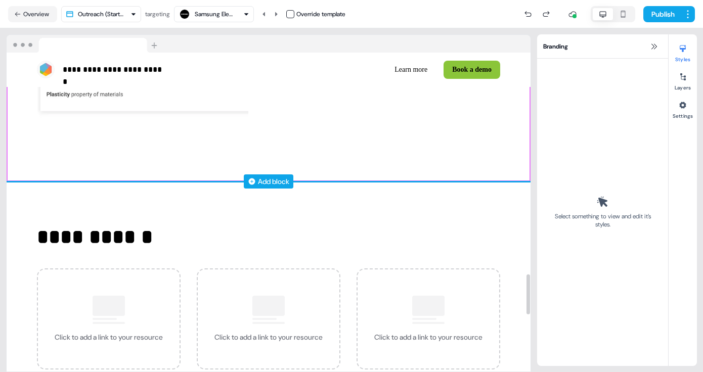
click at [278, 178] on div "Add block" at bounding box center [273, 181] width 31 height 10
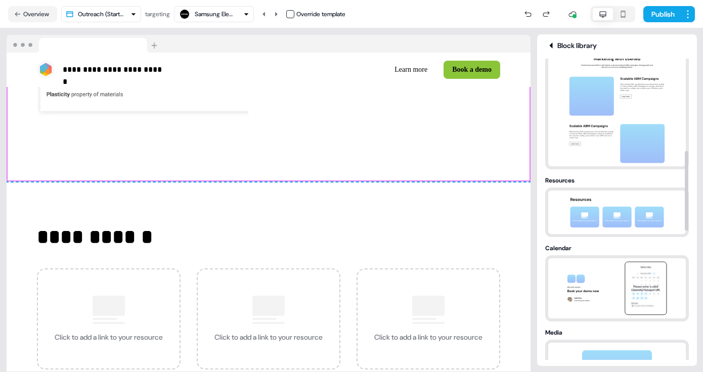
scroll to position [364, 0]
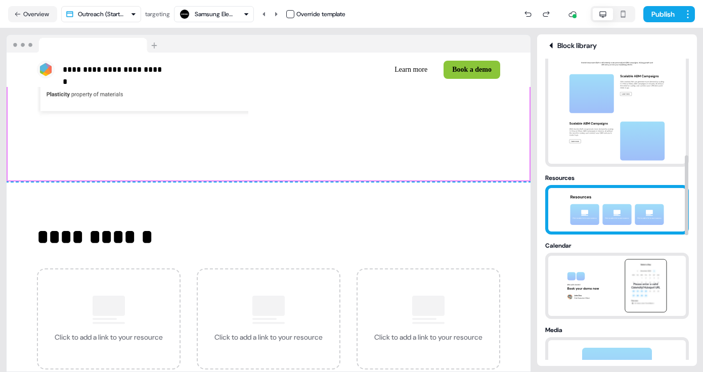
click at [613, 208] on img at bounding box center [617, 209] width 106 height 43
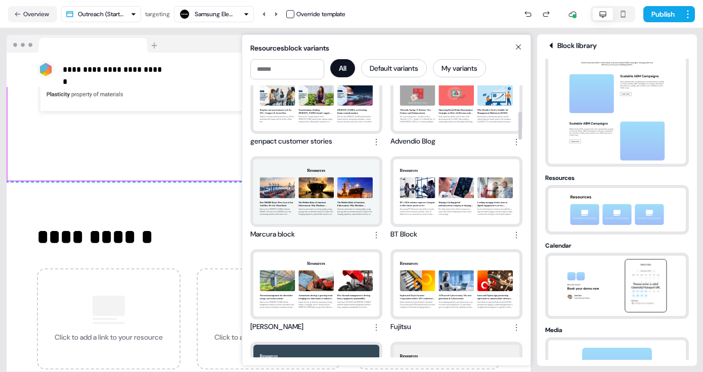
scroll to position [0, 0]
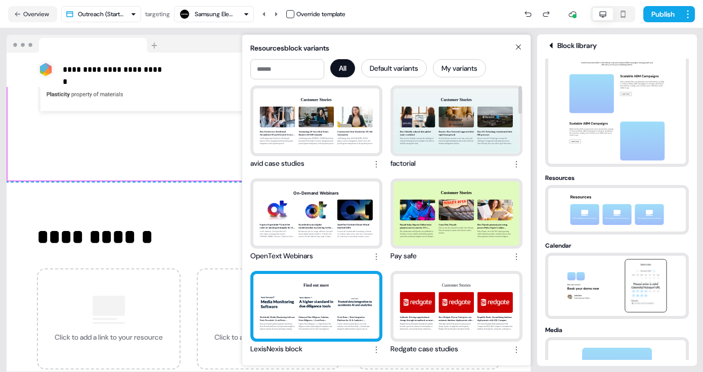
click at [330, 285] on div "Find out more Worldwide Media Monitoring Software Nexis Newsdesk | LexisNexis U…" at bounding box center [316, 306] width 126 height 65
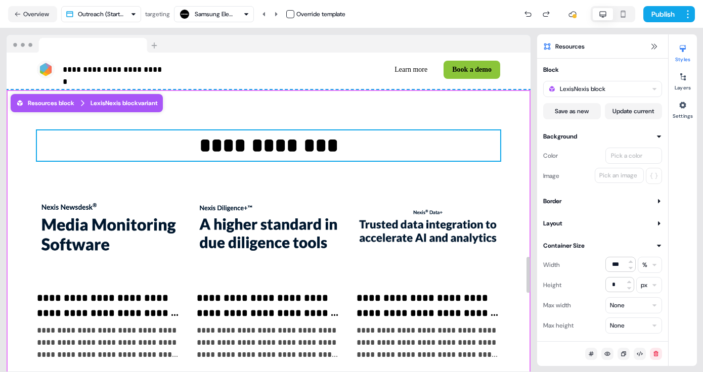
scroll to position [1863, 0]
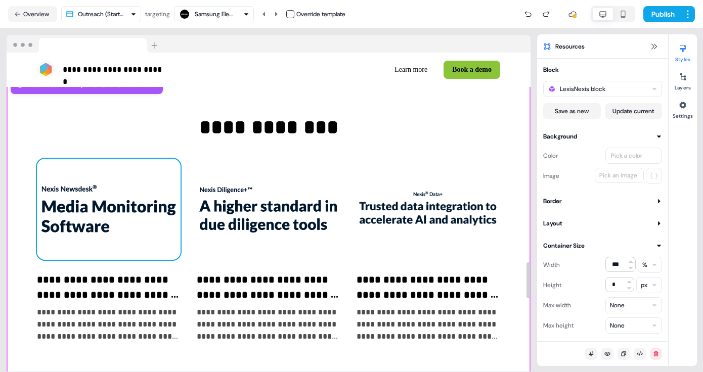
click at [146, 208] on img at bounding box center [109, 209] width 144 height 101
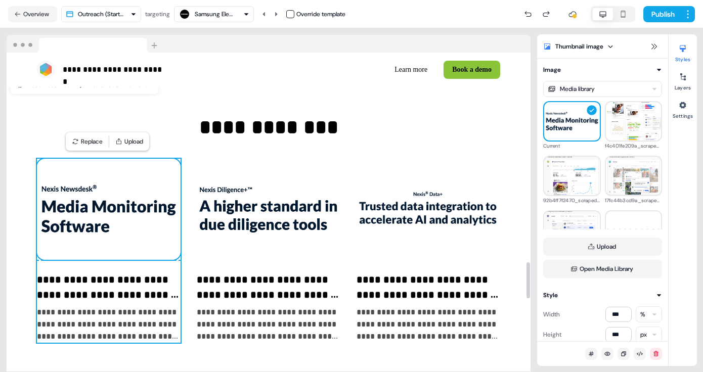
click at [135, 274] on p "**********" at bounding box center [109, 287] width 144 height 30
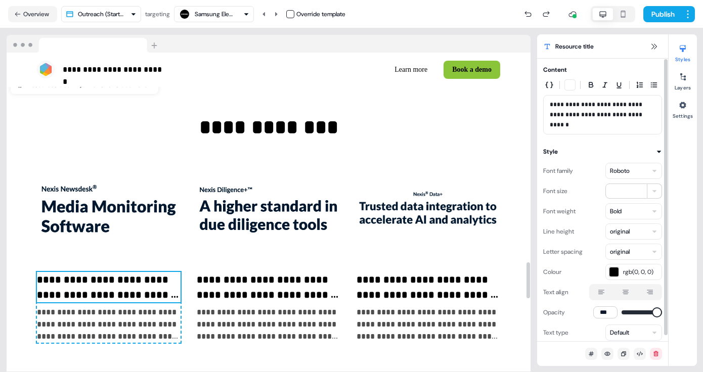
scroll to position [6, 0]
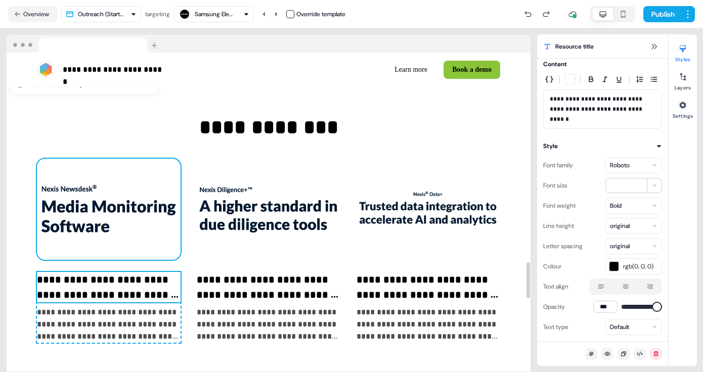
click at [131, 229] on img at bounding box center [109, 209] width 144 height 101
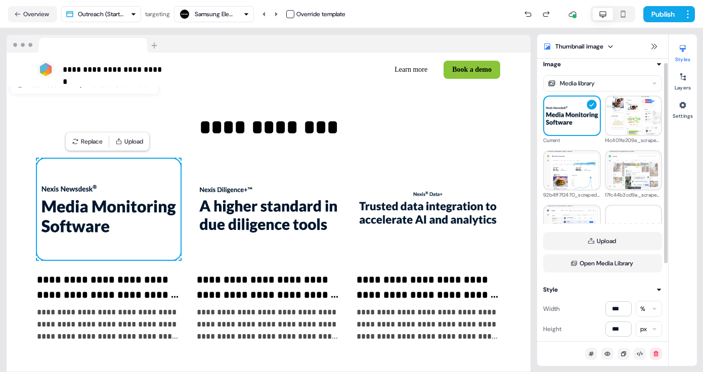
click at [612, 81] on html "**********" at bounding box center [351, 186] width 703 height 372
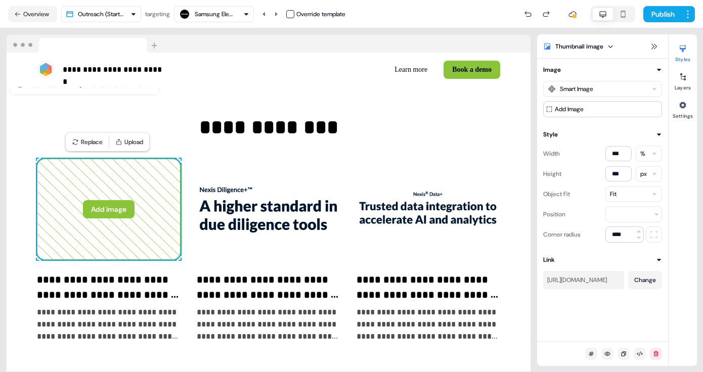
scroll to position [0, 0]
click at [596, 112] on button "Add Image" at bounding box center [602, 109] width 119 height 16
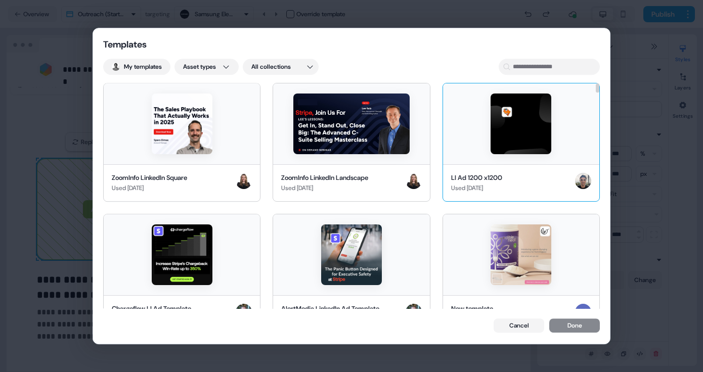
click at [520, 138] on img at bounding box center [520, 124] width 61 height 61
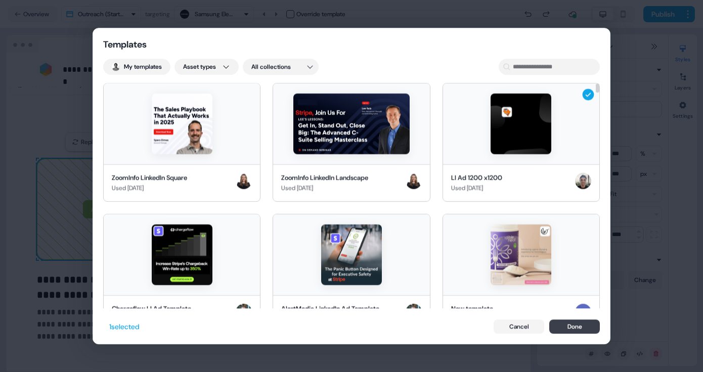
click at [572, 324] on button "Done" at bounding box center [574, 327] width 51 height 14
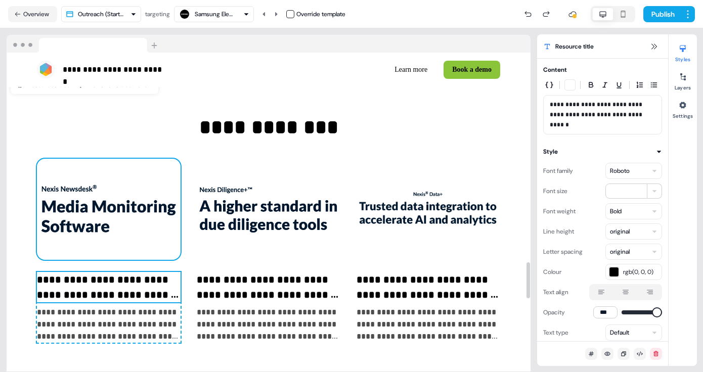
click at [148, 215] on img at bounding box center [109, 209] width 144 height 101
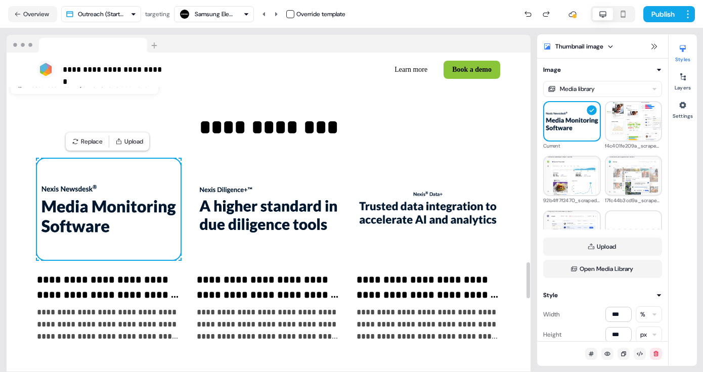
click at [249, 210] on img at bounding box center [269, 209] width 144 height 101
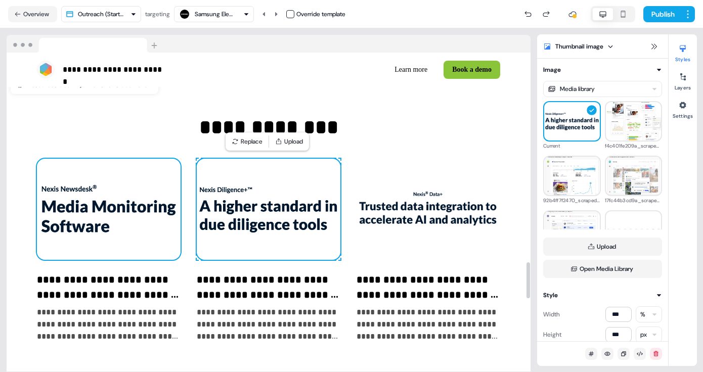
click at [155, 216] on img at bounding box center [109, 209] width 144 height 101
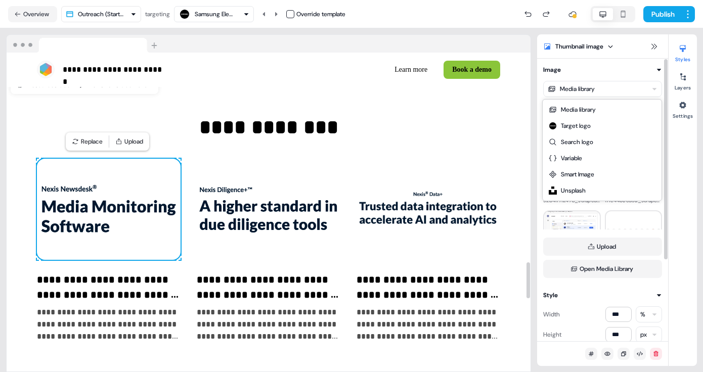
click at [595, 96] on html "**********" at bounding box center [351, 186] width 703 height 372
click at [536, 149] on html "**********" at bounding box center [351, 186] width 703 height 372
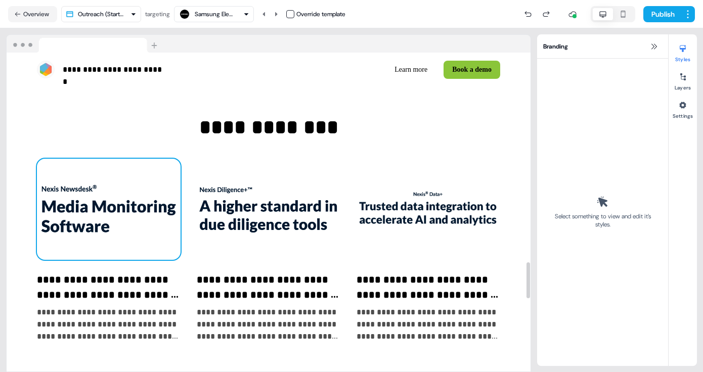
click at [119, 200] on img at bounding box center [109, 209] width 144 height 101
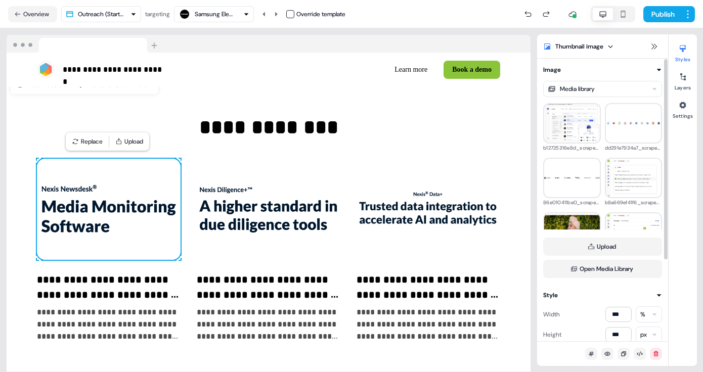
scroll to position [125, 0]
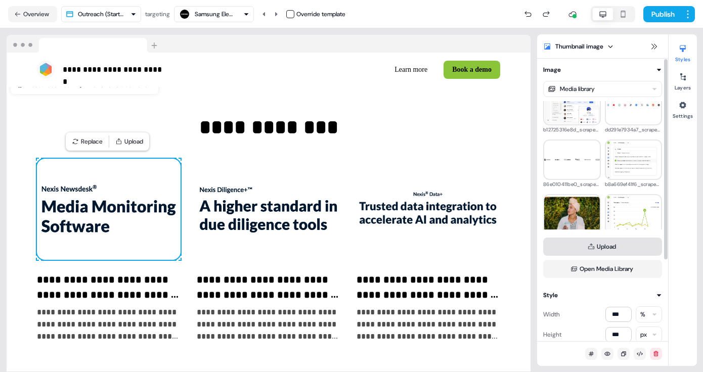
click at [609, 246] on button "Upload" at bounding box center [602, 247] width 119 height 18
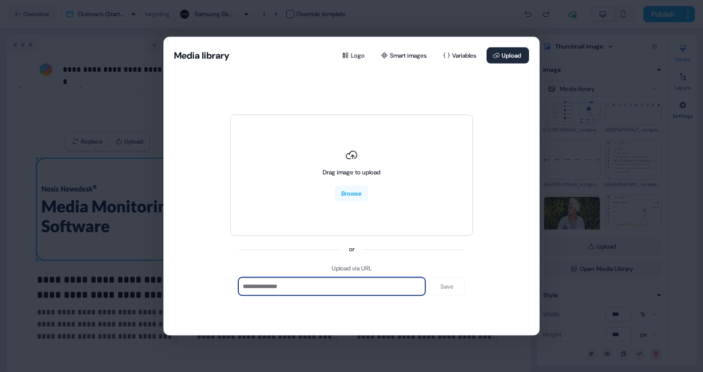
click at [352, 286] on input at bounding box center [331, 287] width 187 height 18
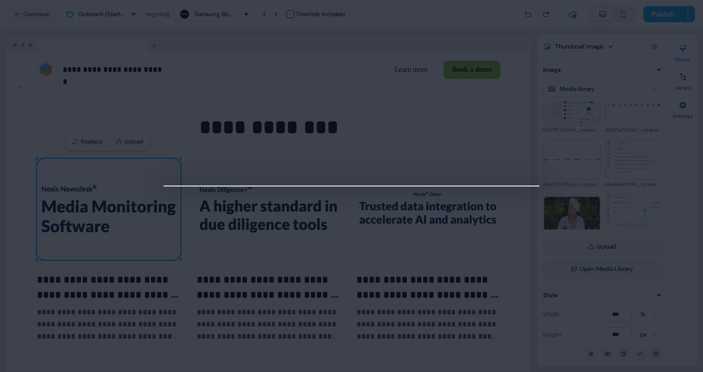
click at [567, 108] on div at bounding box center [351, 186] width 703 height 372
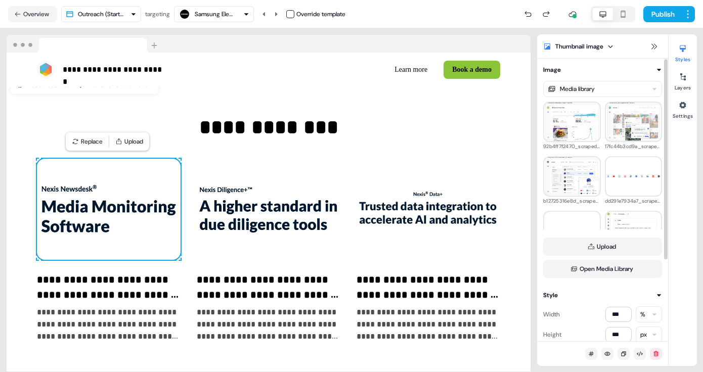
scroll to position [0, 0]
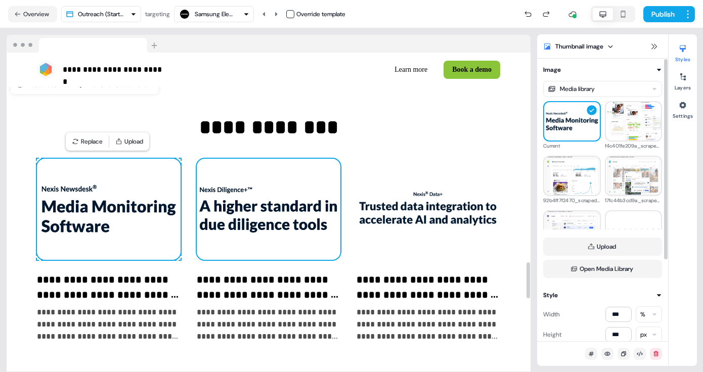
click at [233, 214] on img at bounding box center [269, 209] width 144 height 101
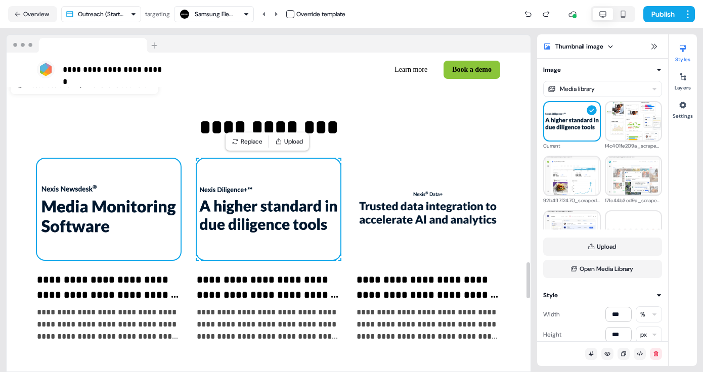
click at [118, 217] on img at bounding box center [109, 209] width 144 height 101
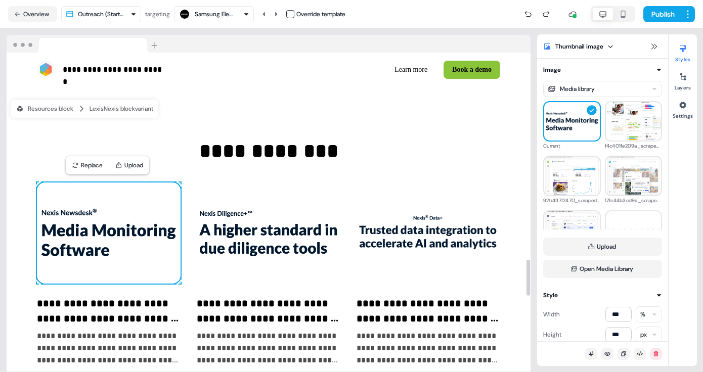
click at [143, 246] on img at bounding box center [109, 233] width 144 height 101
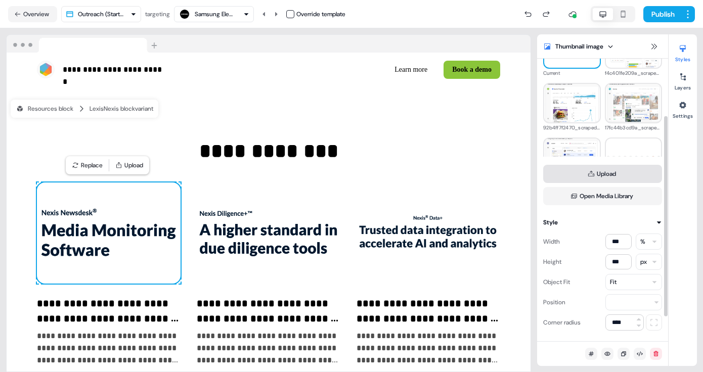
scroll to position [115, 0]
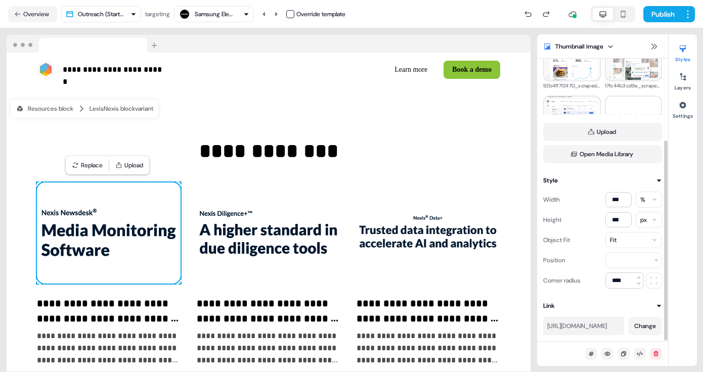
click at [581, 329] on div "https://www.lexisnexis.com/en-gb/products/media-intelligence/newsdesk" at bounding box center [583, 326] width 73 height 10
click at [610, 132] on button "Upload" at bounding box center [602, 132] width 119 height 18
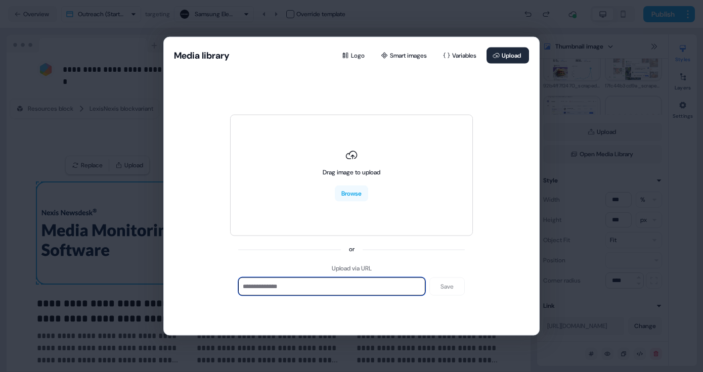
click at [356, 286] on input at bounding box center [331, 287] width 187 height 18
paste input "**********"
type input "**********"
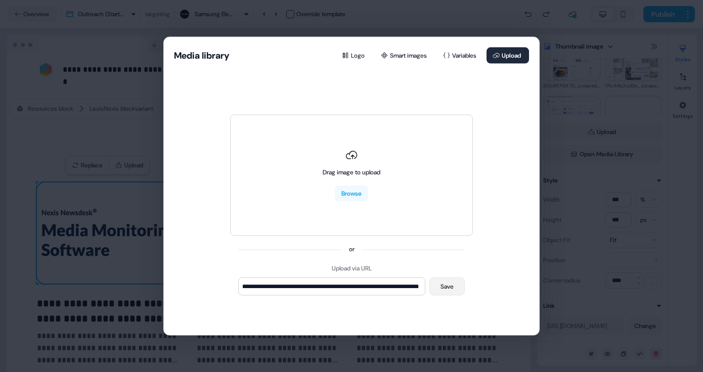
click at [439, 285] on button "Save" at bounding box center [446, 287] width 35 height 18
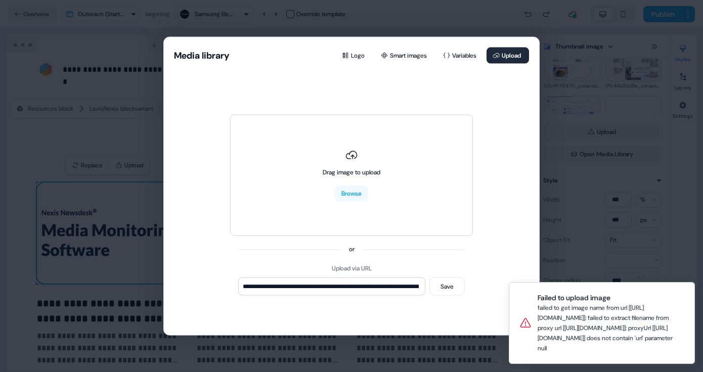
click at [572, 144] on div "**********" at bounding box center [351, 186] width 703 height 372
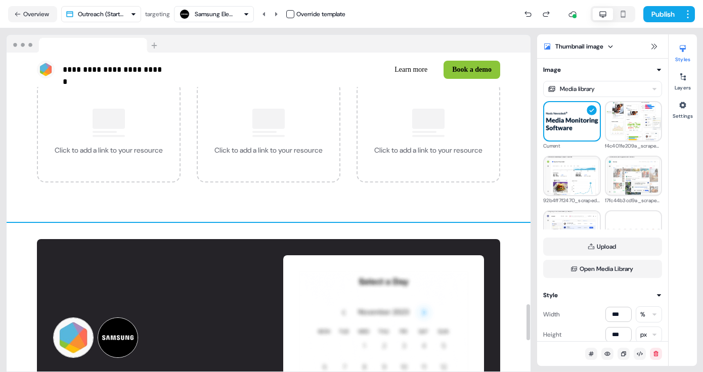
scroll to position [2236, 0]
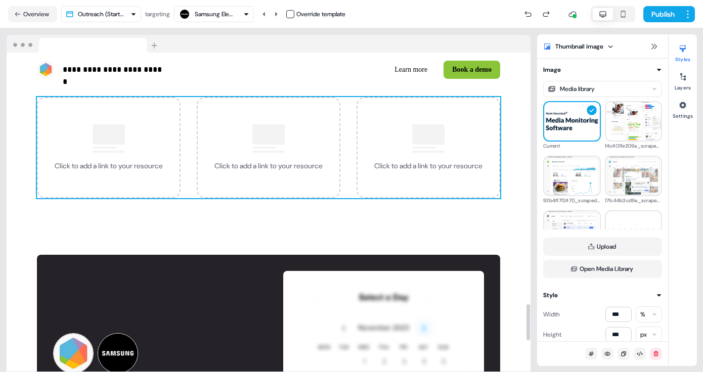
click at [126, 152] on div "Click to add a link to your resource" at bounding box center [109, 147] width 144 height 101
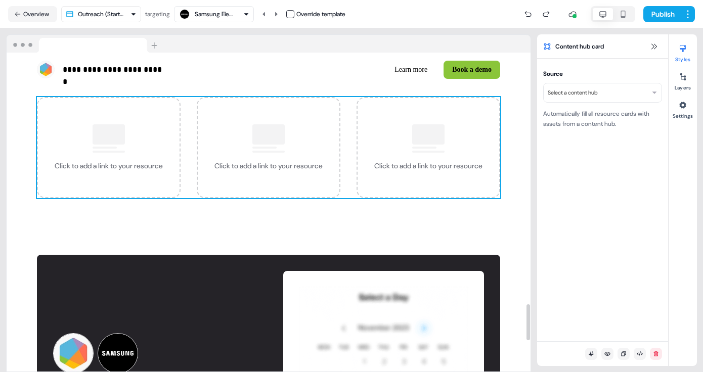
click at [132, 158] on div "Click to add a link to your resource" at bounding box center [109, 147] width 144 height 101
click at [429, 126] on div at bounding box center [428, 134] width 32 height 20
click at [423, 133] on div at bounding box center [428, 134] width 32 height 20
click at [414, 68] on button "Learn more" at bounding box center [410, 70] width 49 height 18
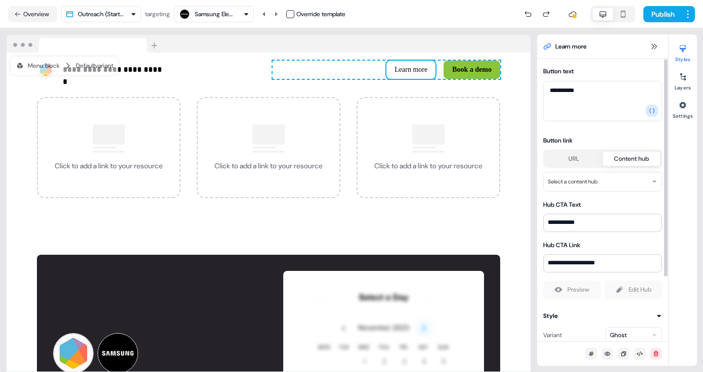
click at [628, 156] on button "Content hub" at bounding box center [632, 159] width 58 height 14
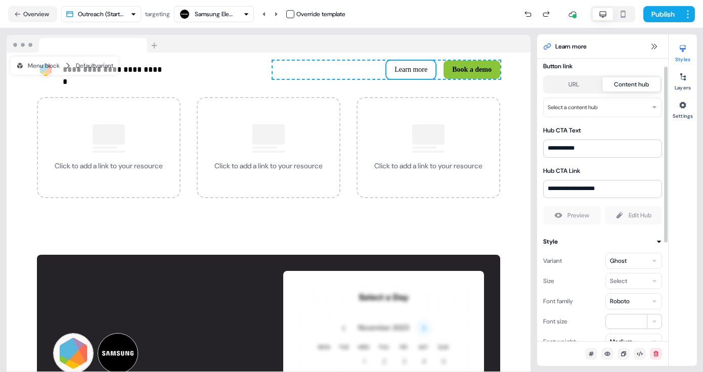
scroll to position [0, 0]
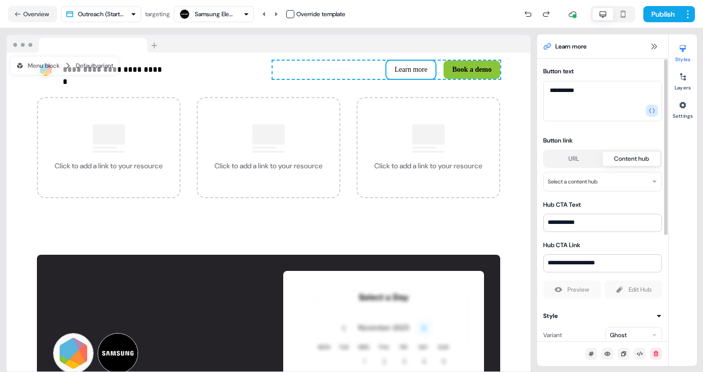
click at [577, 161] on button "URL" at bounding box center [574, 159] width 58 height 14
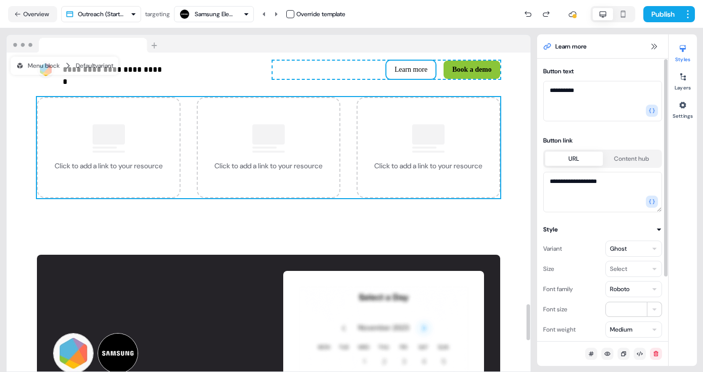
click at [450, 154] on div "Click to add a link to your resource" at bounding box center [428, 147] width 144 height 101
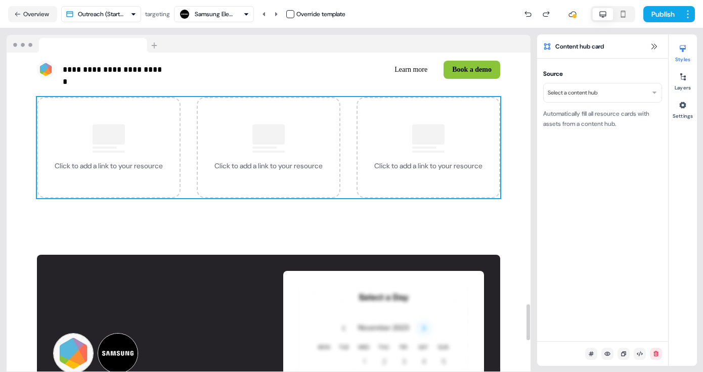
click at [296, 155] on div "Click to add a link to your resource" at bounding box center [269, 147] width 144 height 101
